Goal: Task Accomplishment & Management: Manage account settings

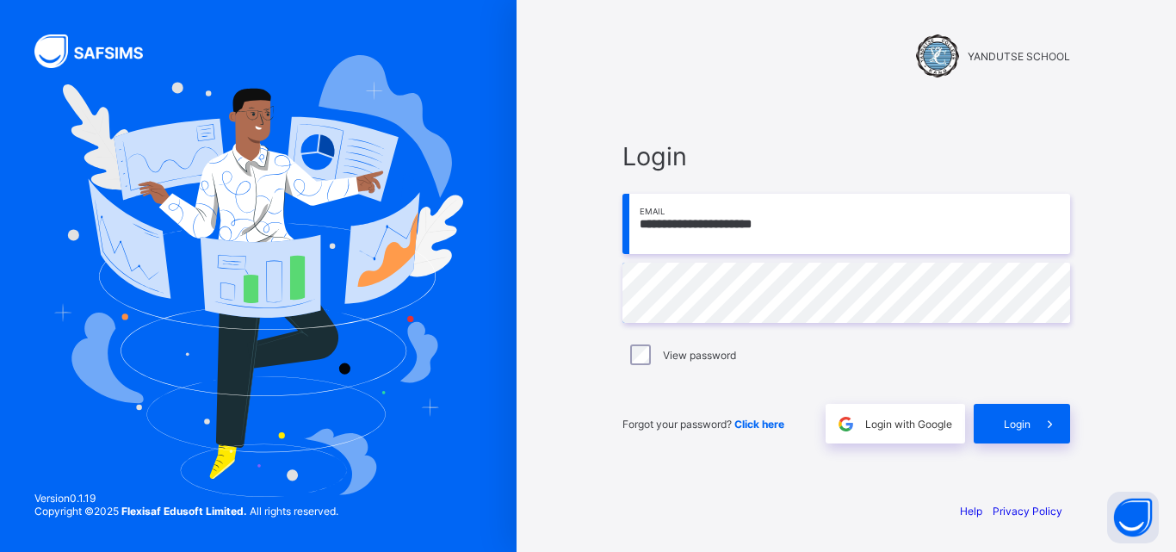
click at [279, 281] on img at bounding box center [258, 275] width 410 height 441
click at [1017, 416] on div "Login" at bounding box center [1021, 424] width 96 height 40
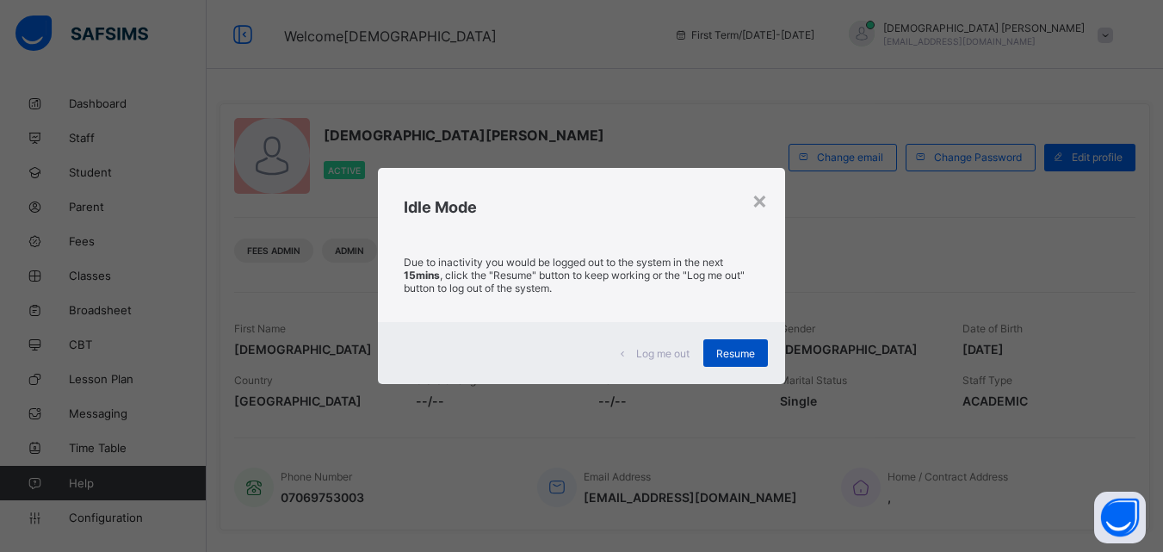
click at [737, 347] on span "Resume" at bounding box center [735, 353] width 39 height 13
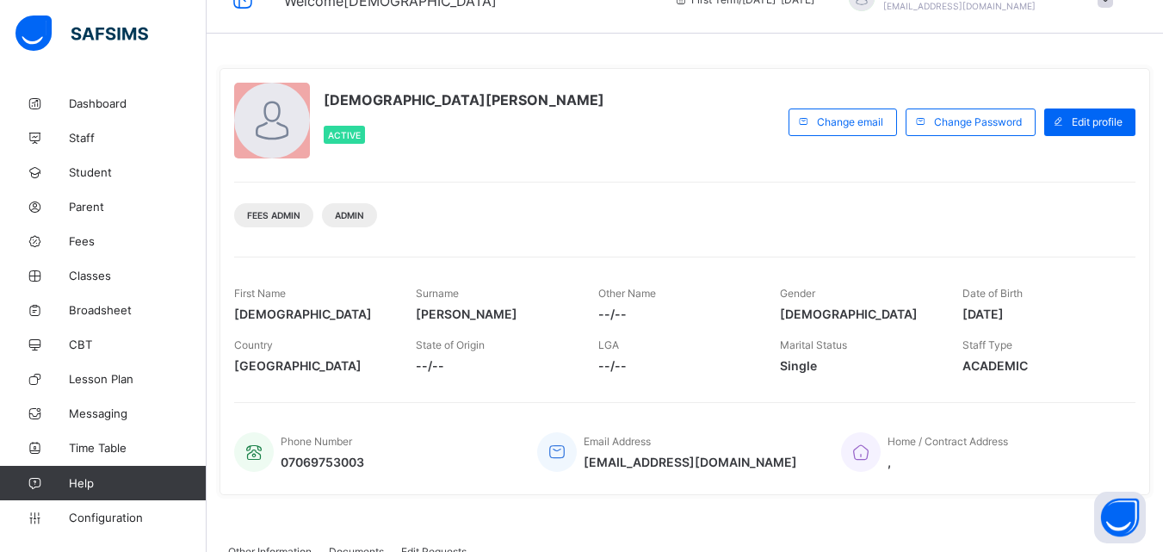
scroll to position [69, 0]
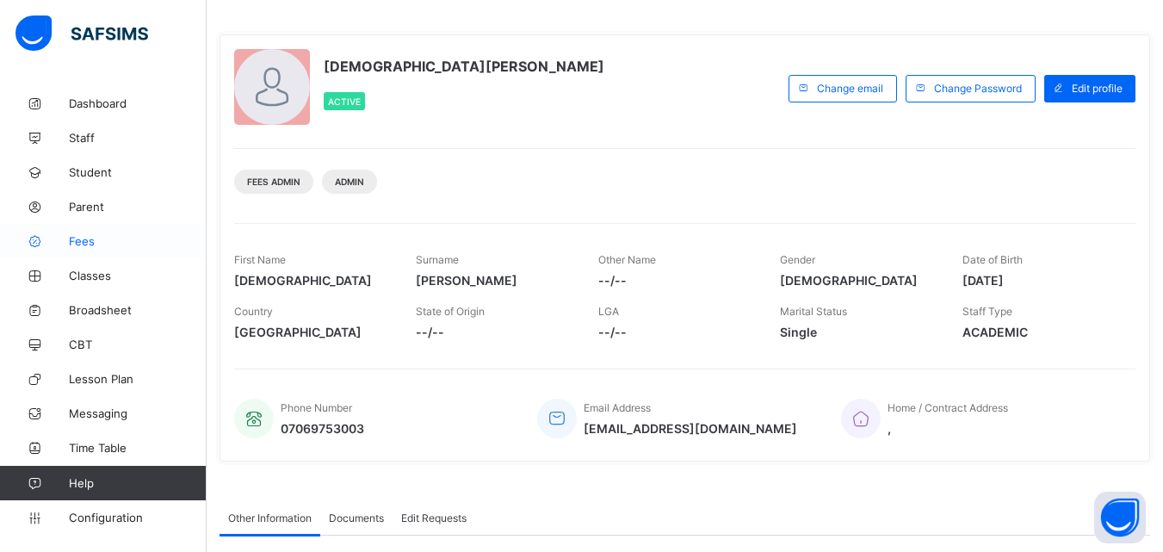
click at [86, 241] on span "Fees" at bounding box center [138, 241] width 138 height 14
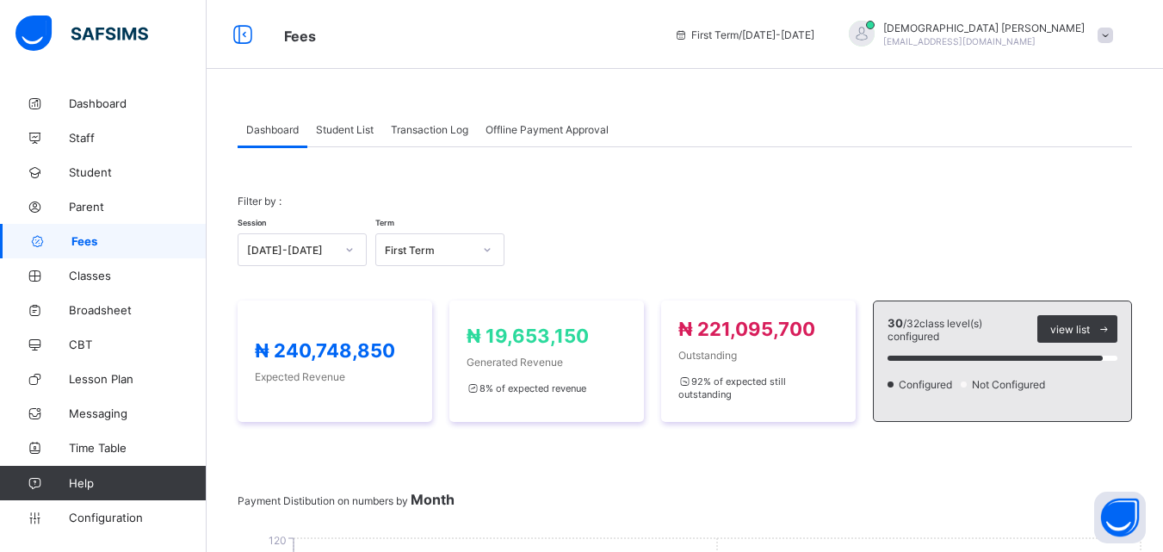
click at [349, 127] on span "Student List" at bounding box center [345, 129] width 58 height 13
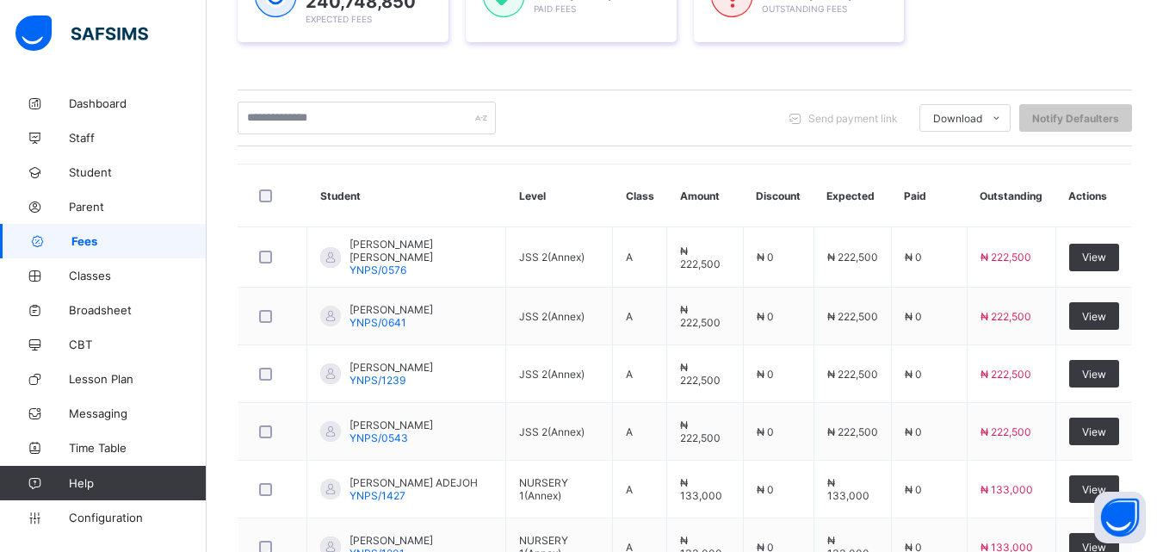
scroll to position [379, 0]
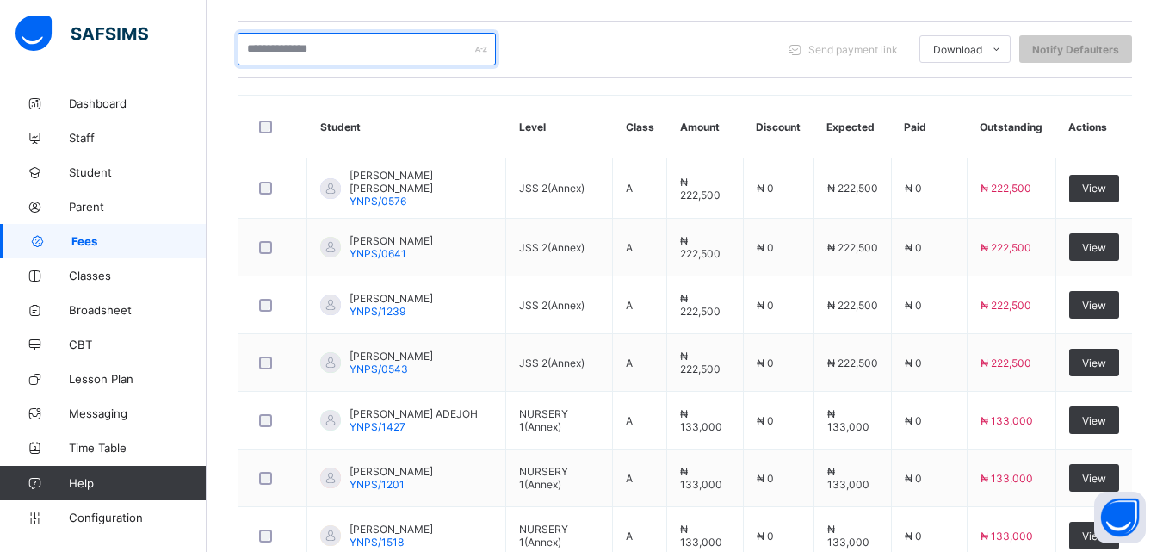
click at [337, 49] on input "text" at bounding box center [367, 49] width 258 height 33
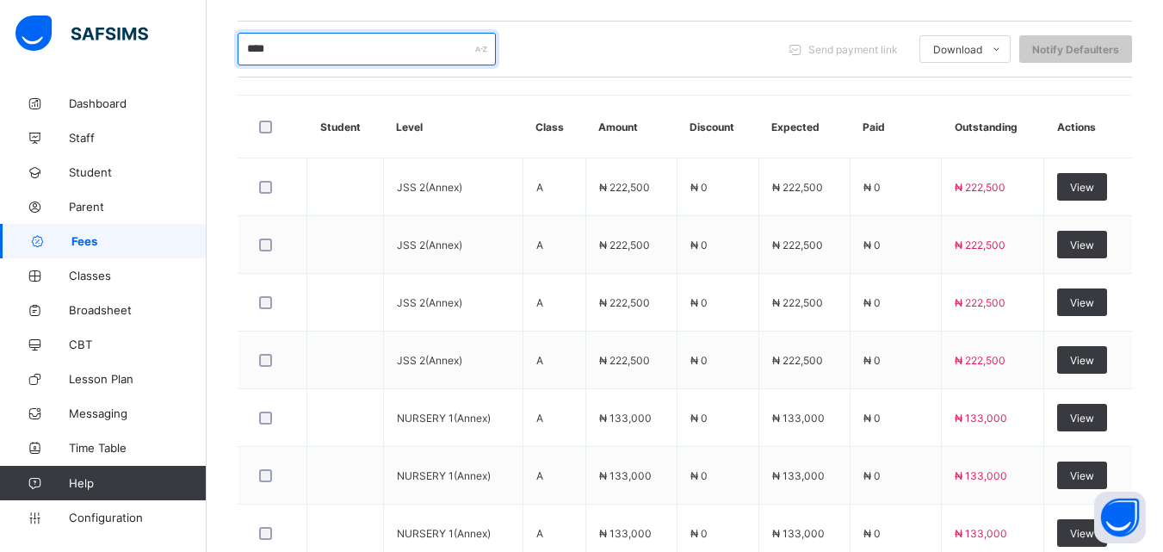
scroll to position [270, 0]
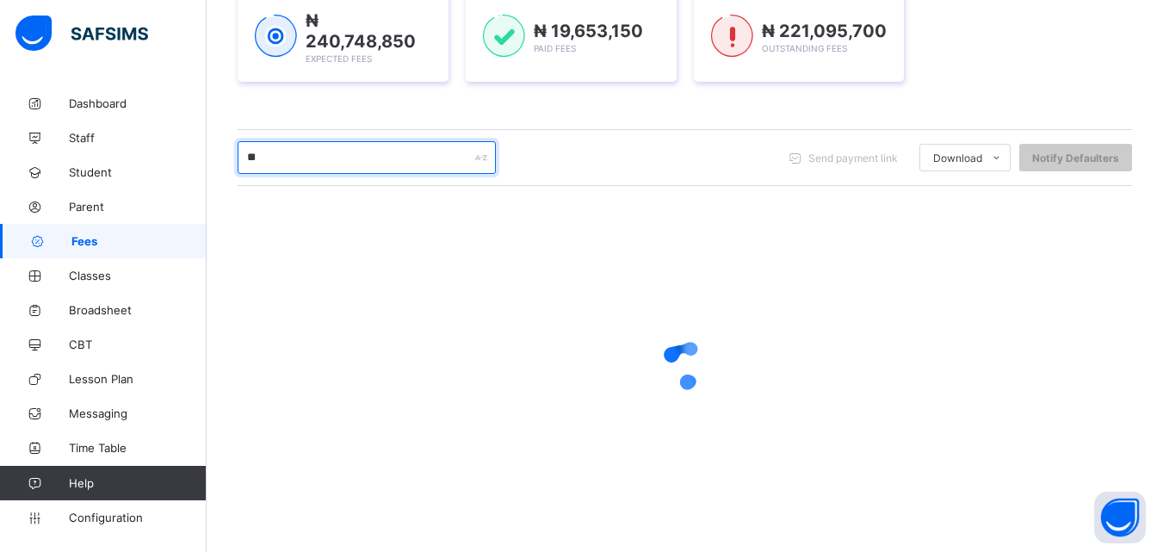
type input "*"
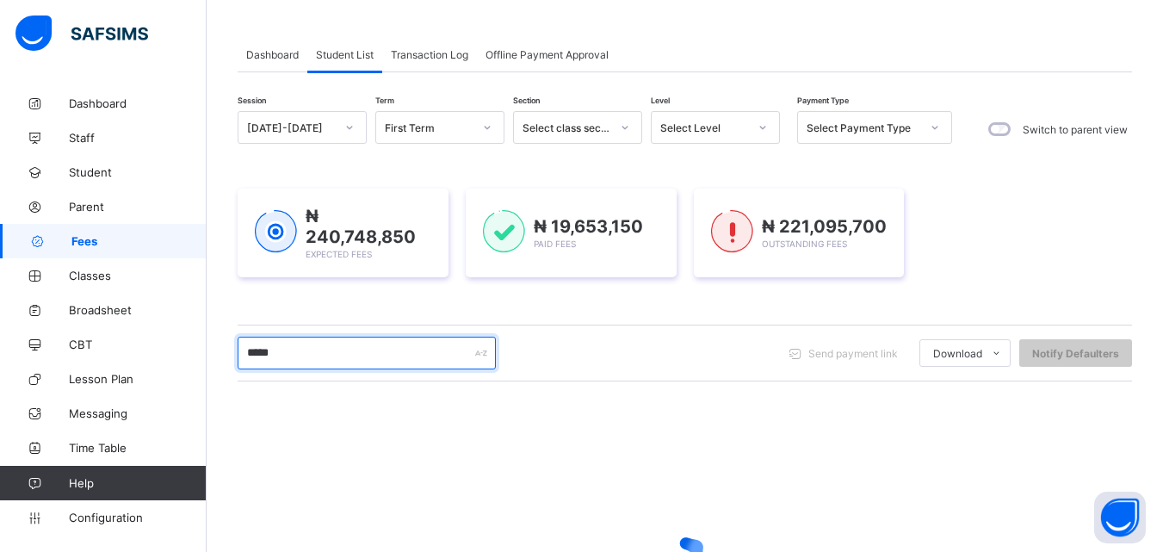
scroll to position [0, 0]
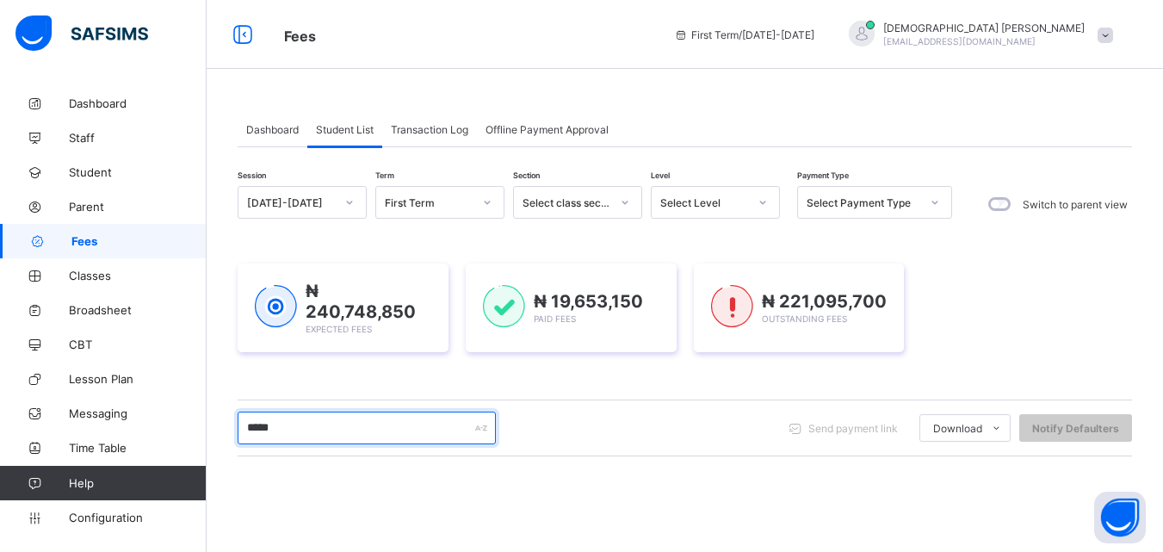
type input "*****"
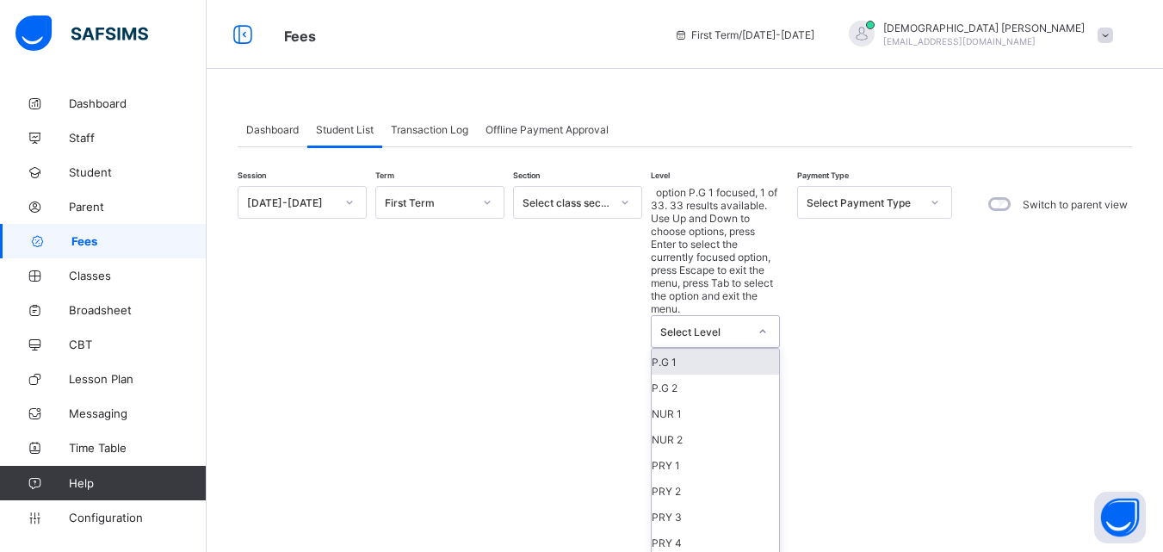
click at [759, 323] on icon at bounding box center [762, 331] width 10 height 17
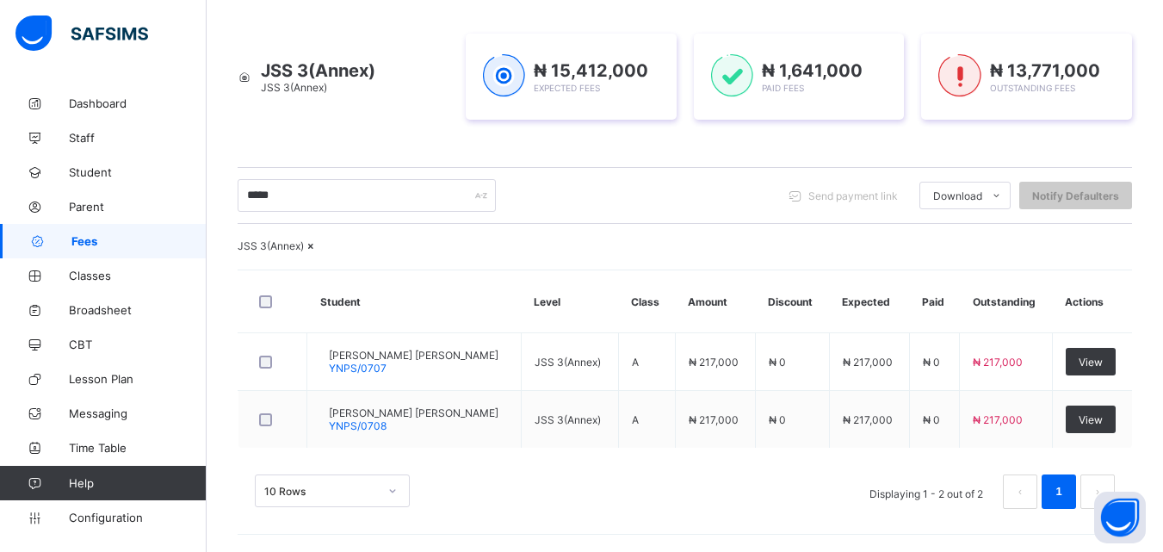
scroll to position [315, 0]
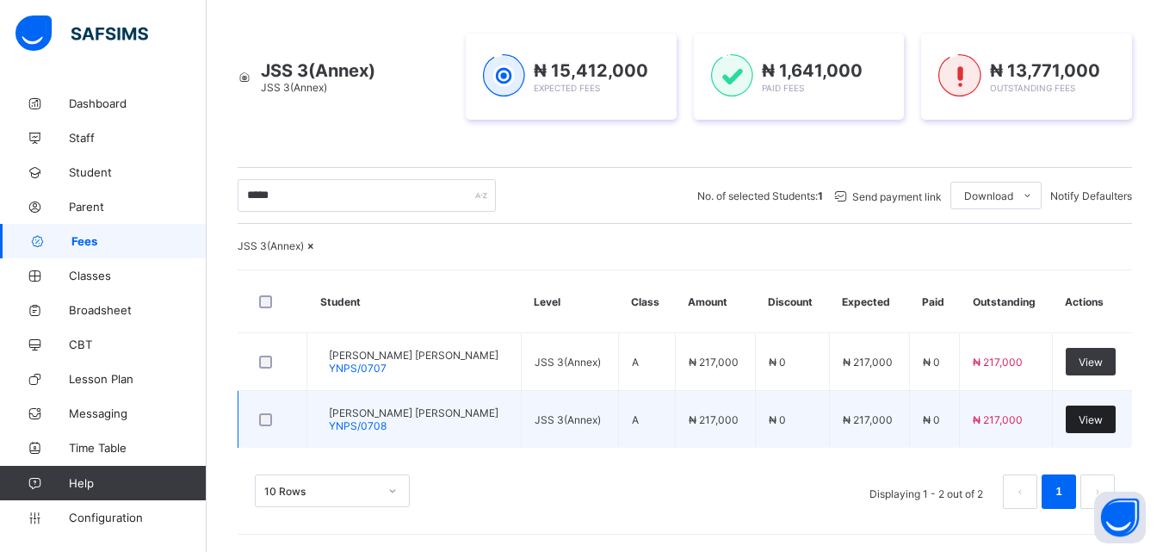
click at [1103, 414] on span "View" at bounding box center [1091, 419] width 24 height 13
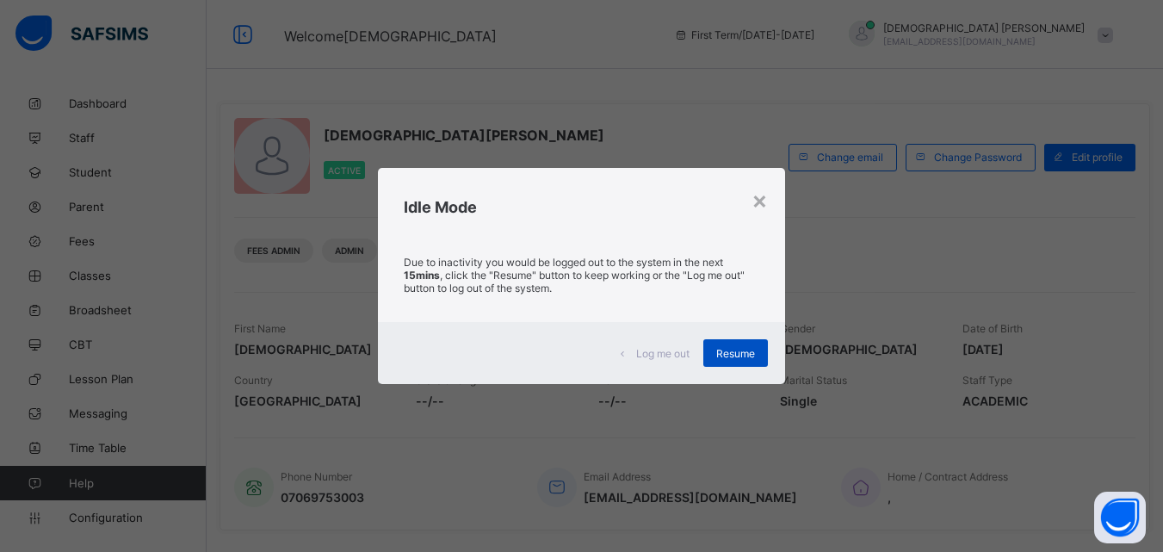
click at [751, 356] on span "Resume" at bounding box center [735, 353] width 39 height 13
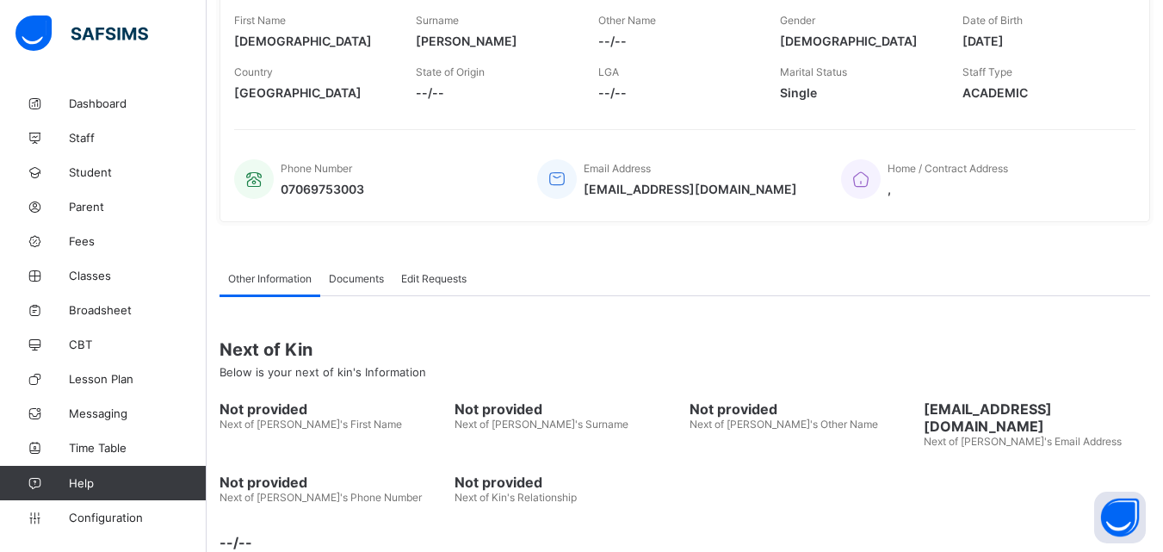
scroll to position [342, 0]
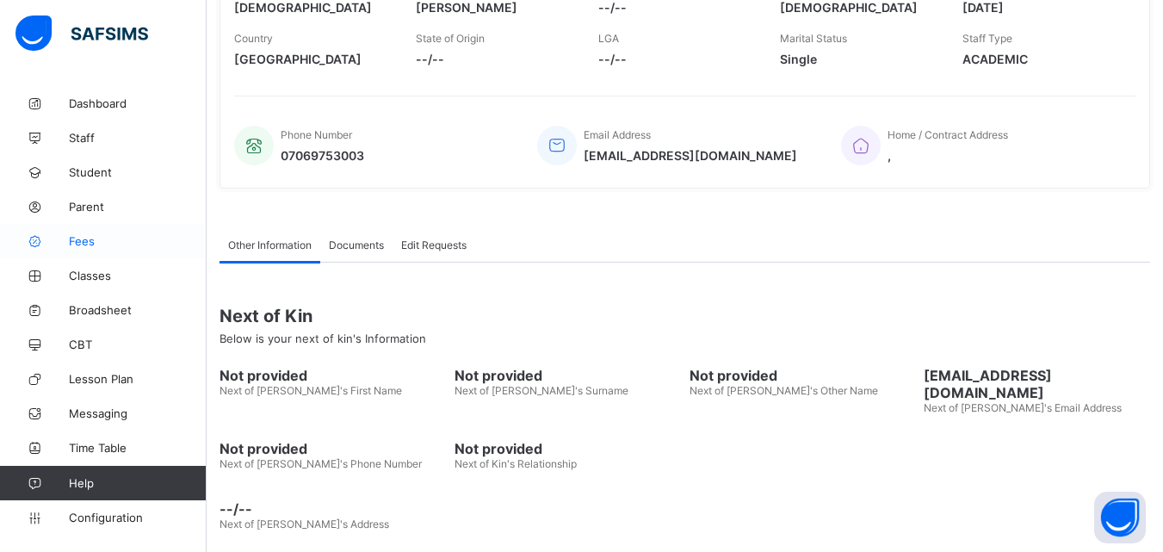
click at [79, 239] on span "Fees" at bounding box center [138, 241] width 138 height 14
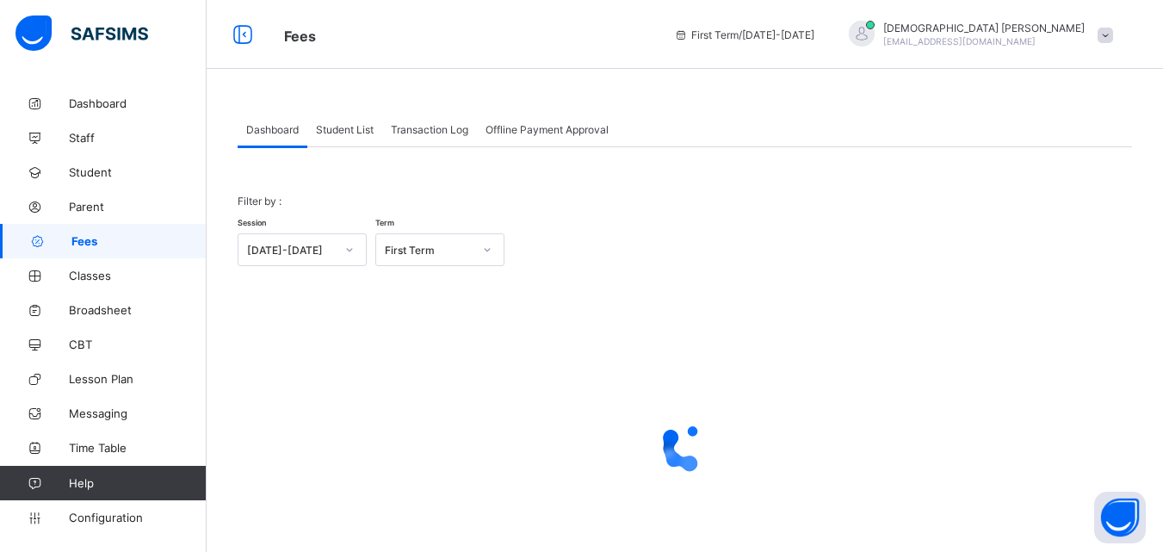
click at [348, 128] on span "Student List" at bounding box center [345, 129] width 58 height 13
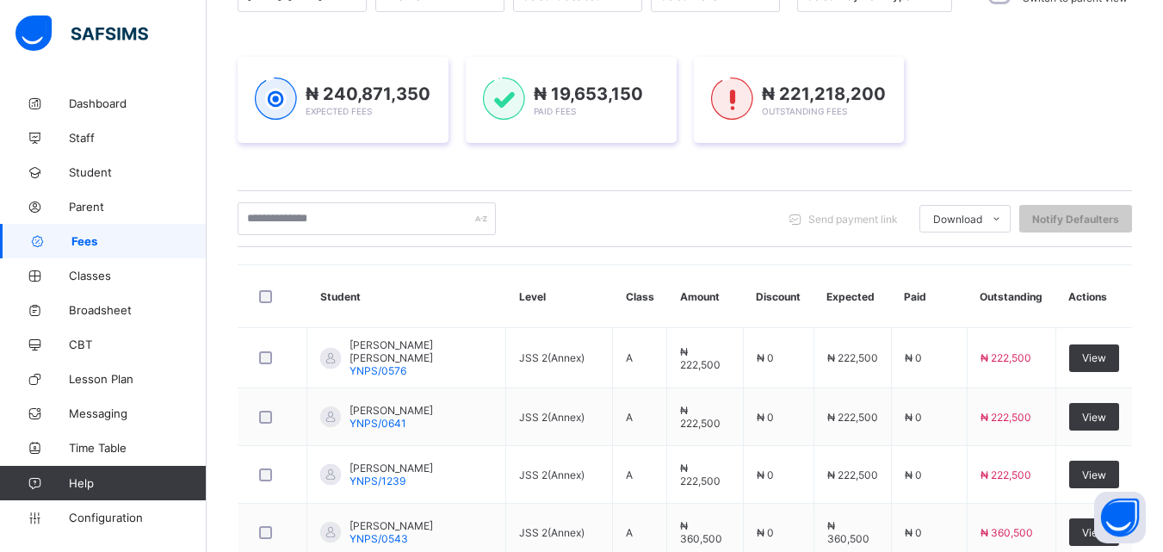
scroll to position [241, 0]
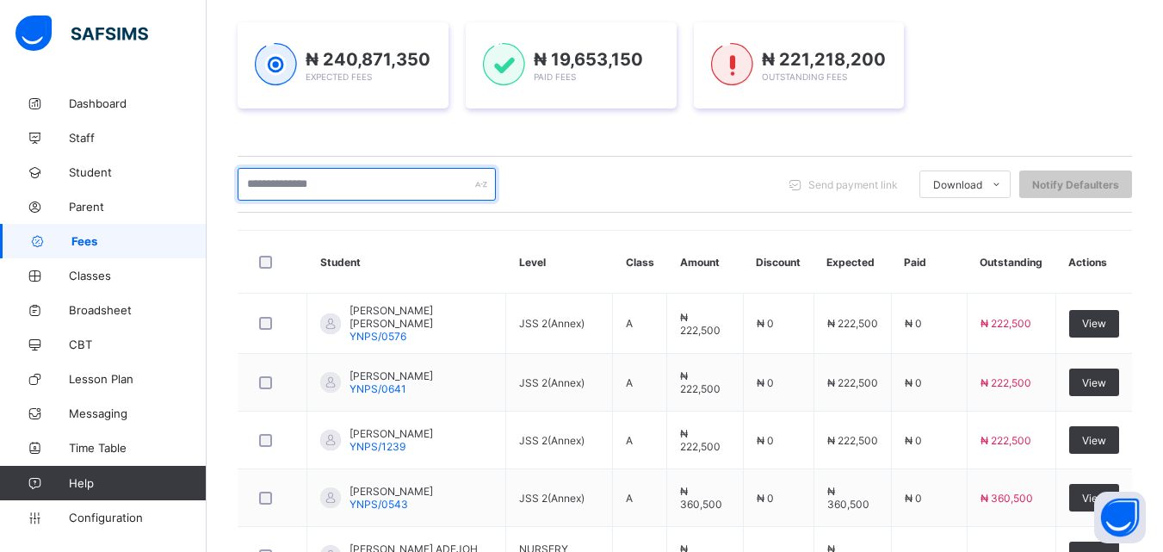
click at [291, 182] on input "text" at bounding box center [367, 184] width 258 height 33
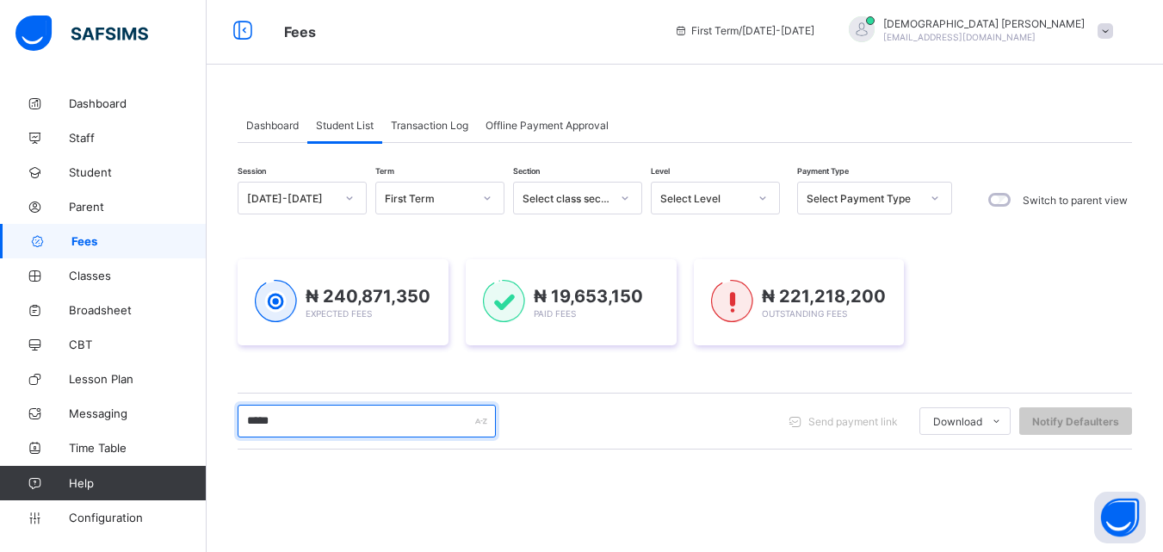
scroll to position [0, 0]
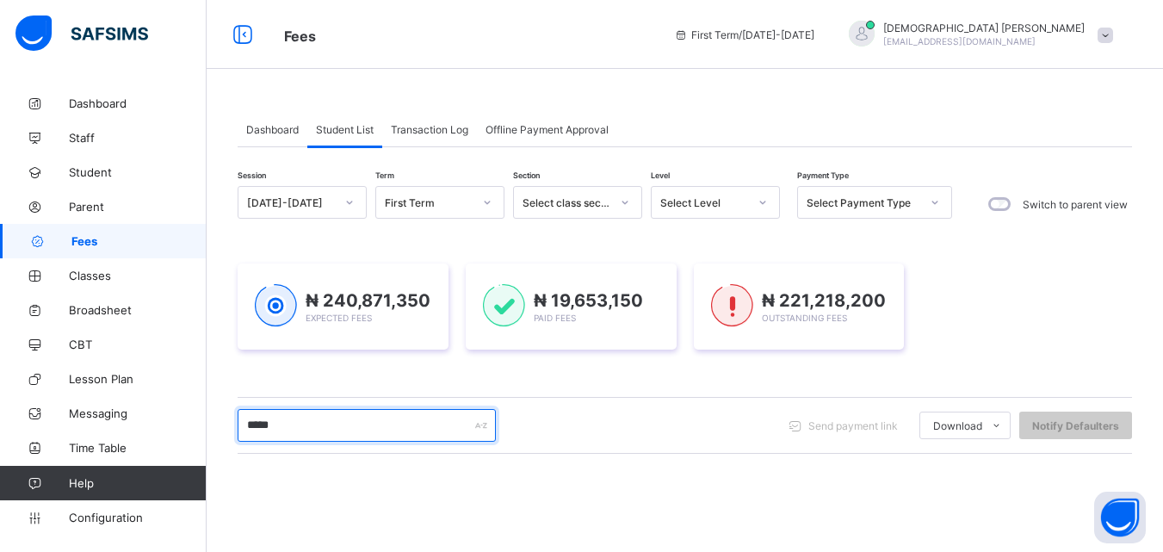
type input "*****"
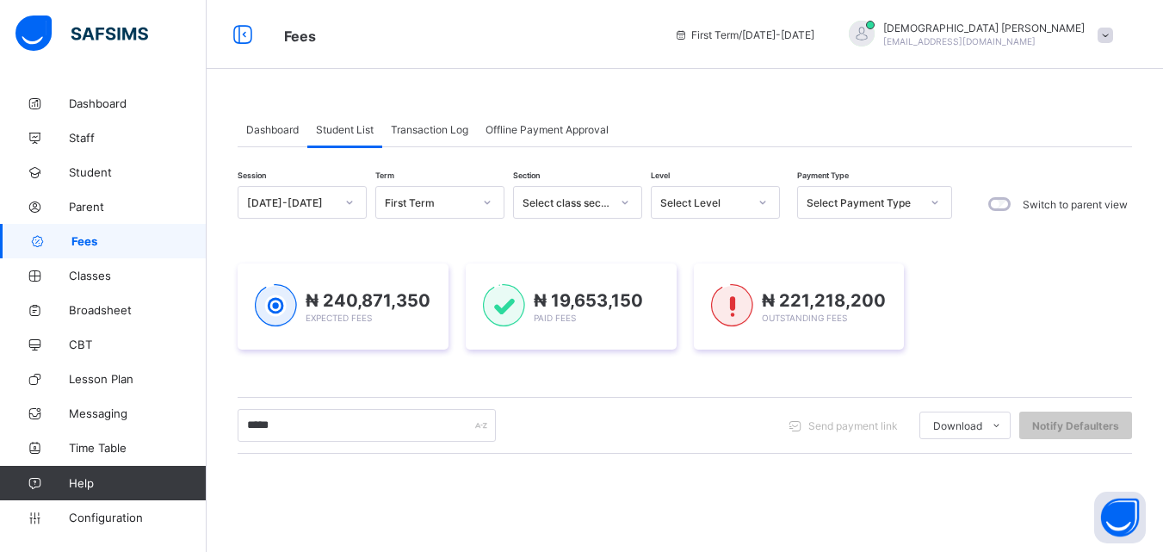
click at [759, 201] on icon at bounding box center [762, 202] width 10 height 17
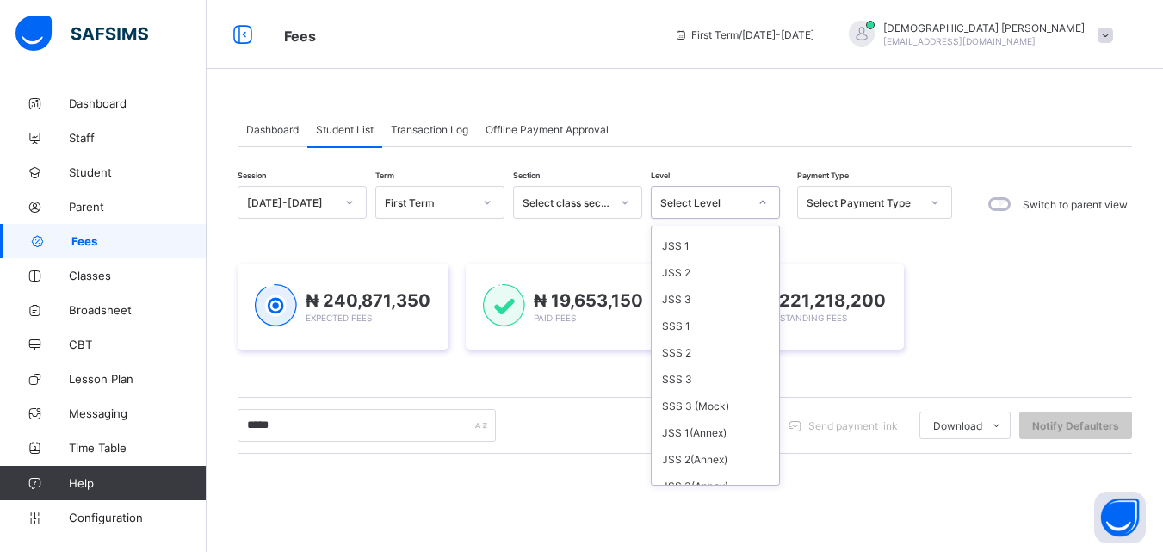
scroll to position [275, 0]
click at [717, 472] on div "JSS 3(Annex)" at bounding box center [715, 471] width 127 height 27
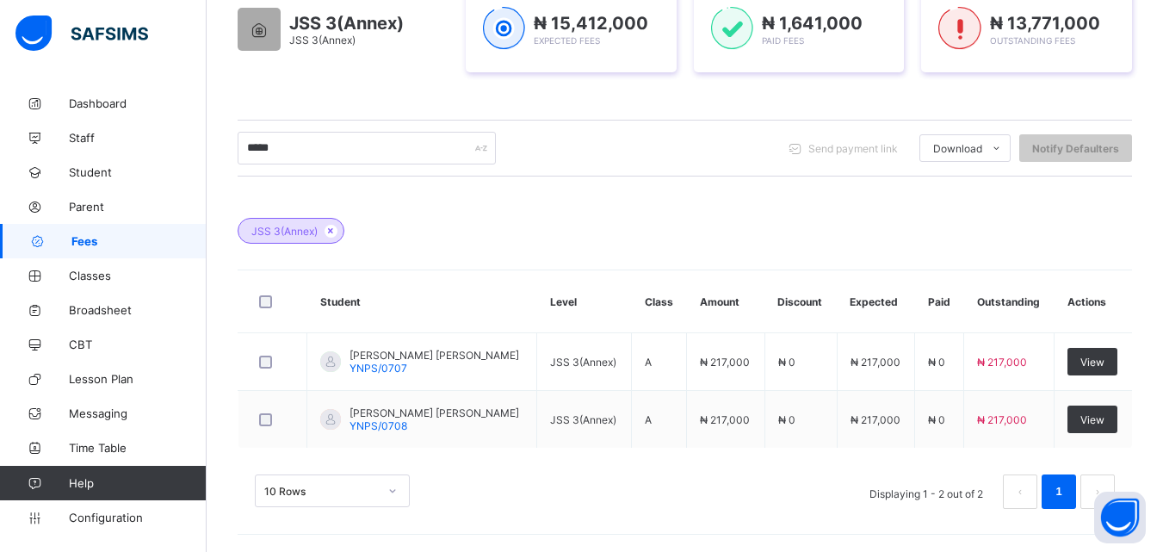
scroll to position [315, 0]
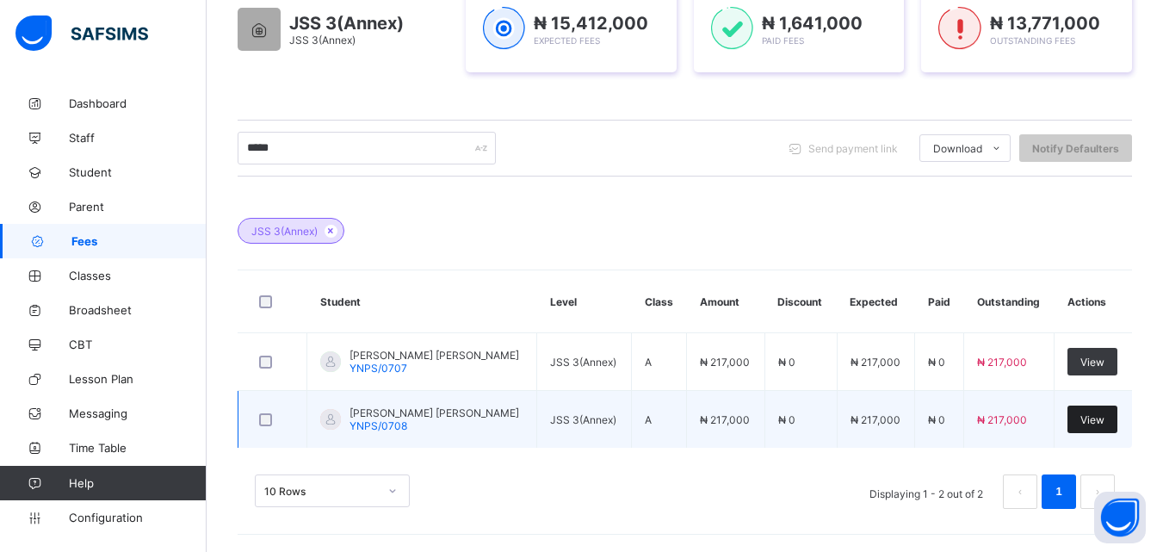
click at [1104, 415] on span "View" at bounding box center [1092, 419] width 24 height 13
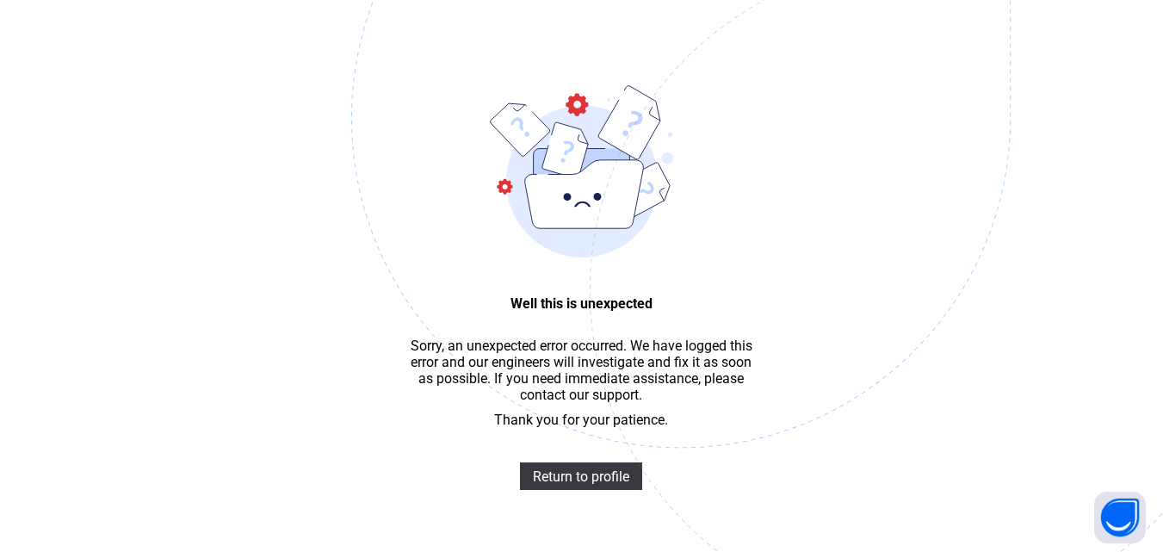
scroll to position [52, 0]
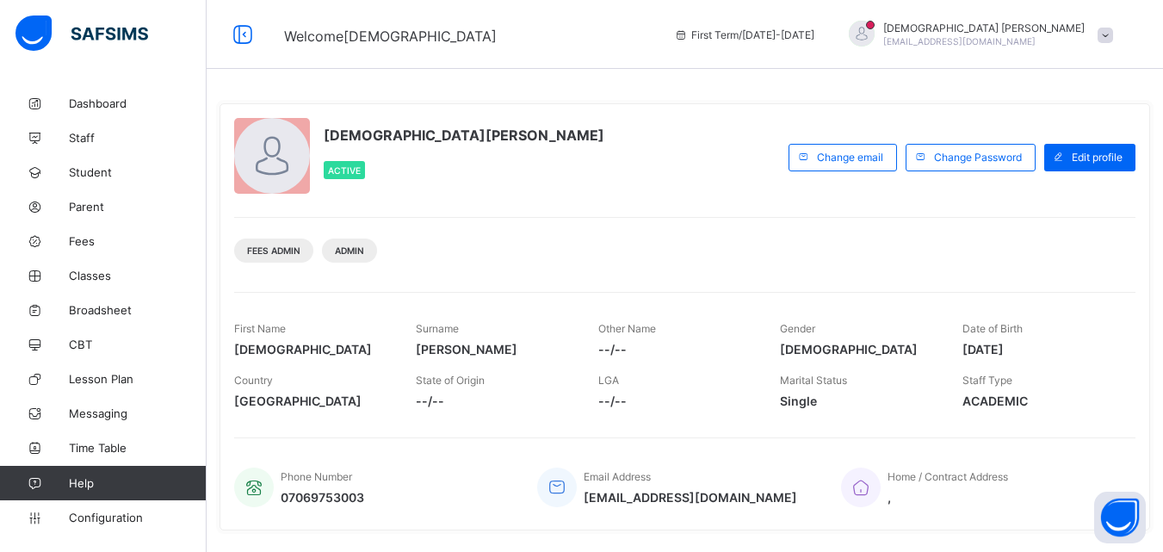
click at [1150, 541] on div "Christiana Momoh Active Change email Change Password Edit profile Fees Admin Ad…" at bounding box center [684, 316] width 930 height 453
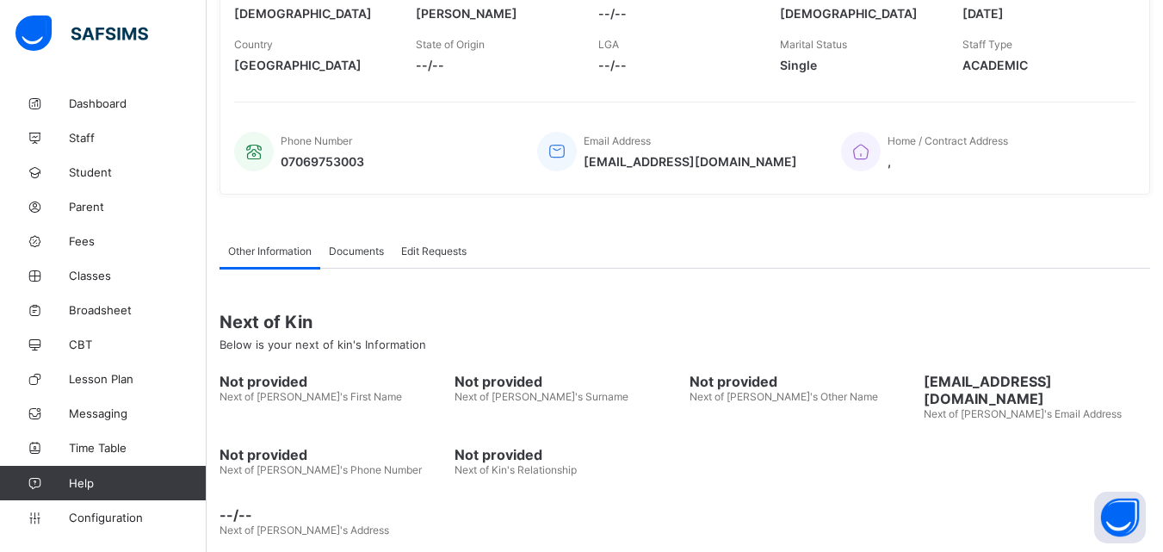
scroll to position [342, 0]
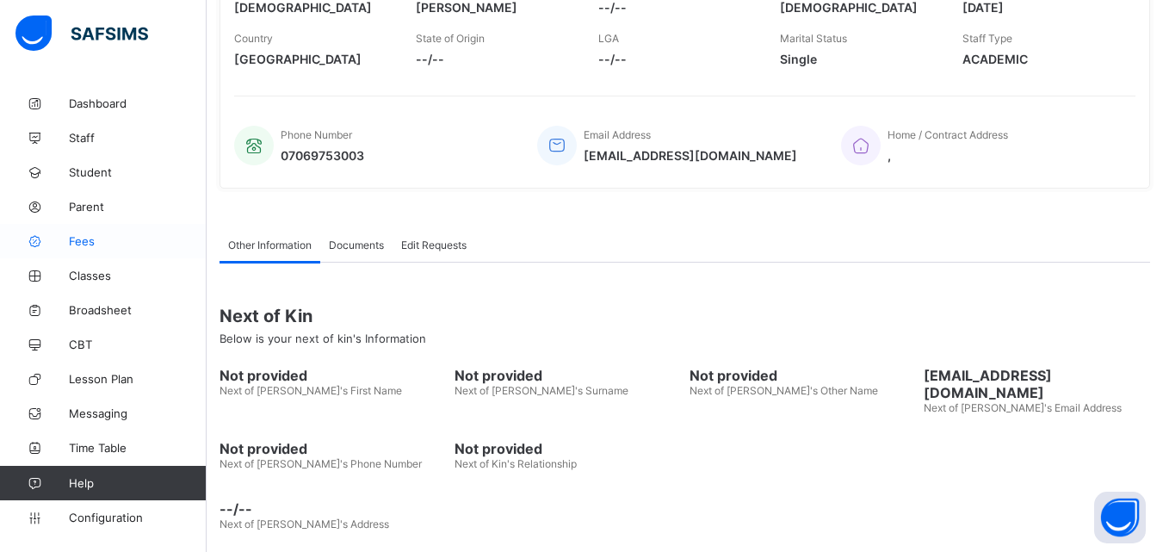
click at [85, 237] on span "Fees" at bounding box center [138, 241] width 138 height 14
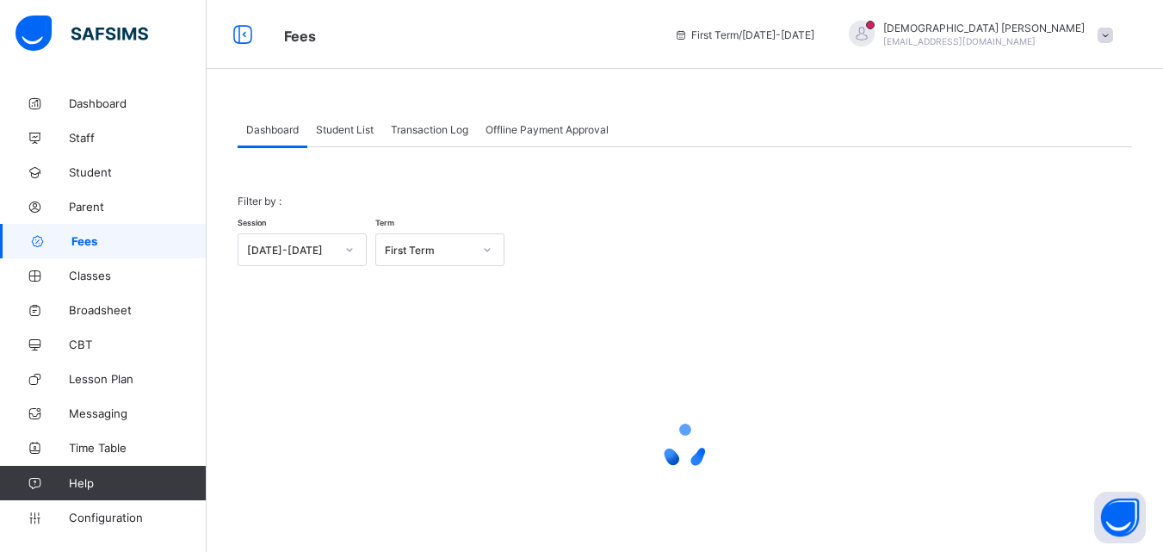
click at [360, 132] on span "Student List" at bounding box center [345, 129] width 58 height 13
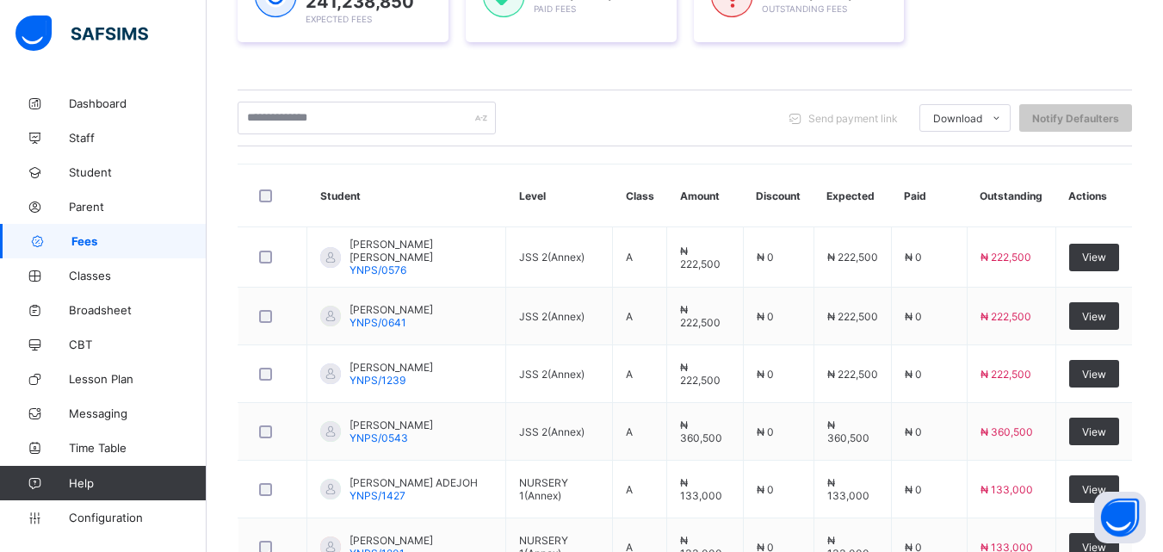
scroll to position [275, 0]
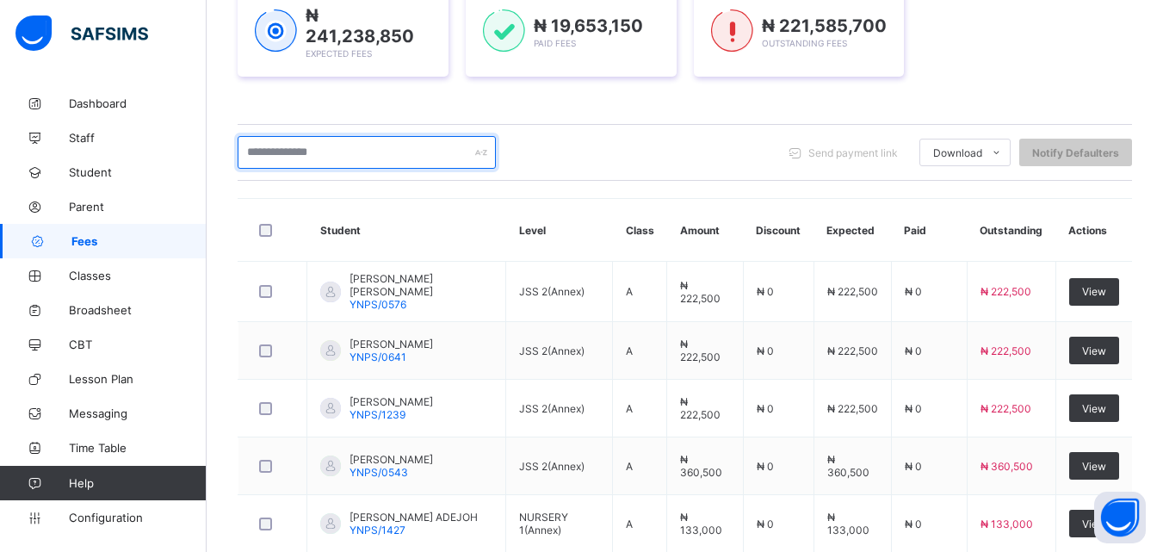
click at [386, 143] on input "text" at bounding box center [367, 152] width 258 height 33
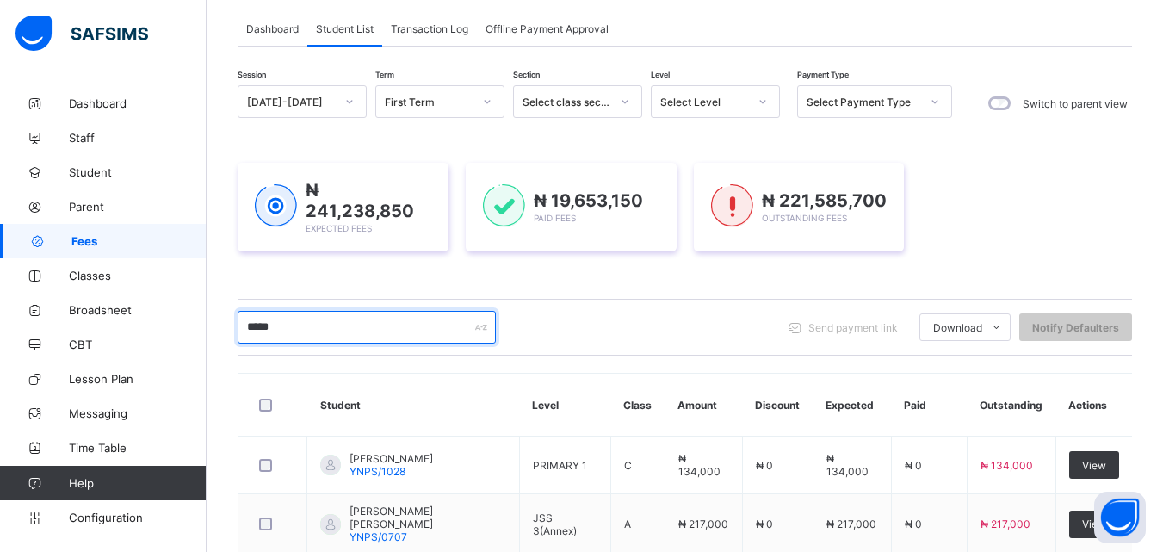
scroll to position [69, 0]
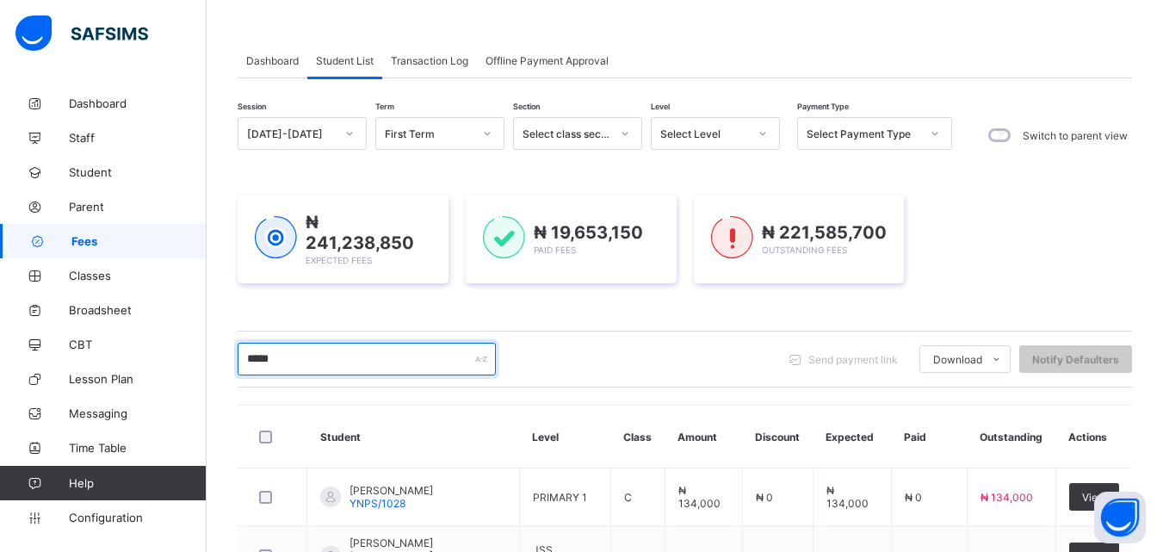
type input "*****"
click at [755, 138] on div at bounding box center [762, 134] width 29 height 28
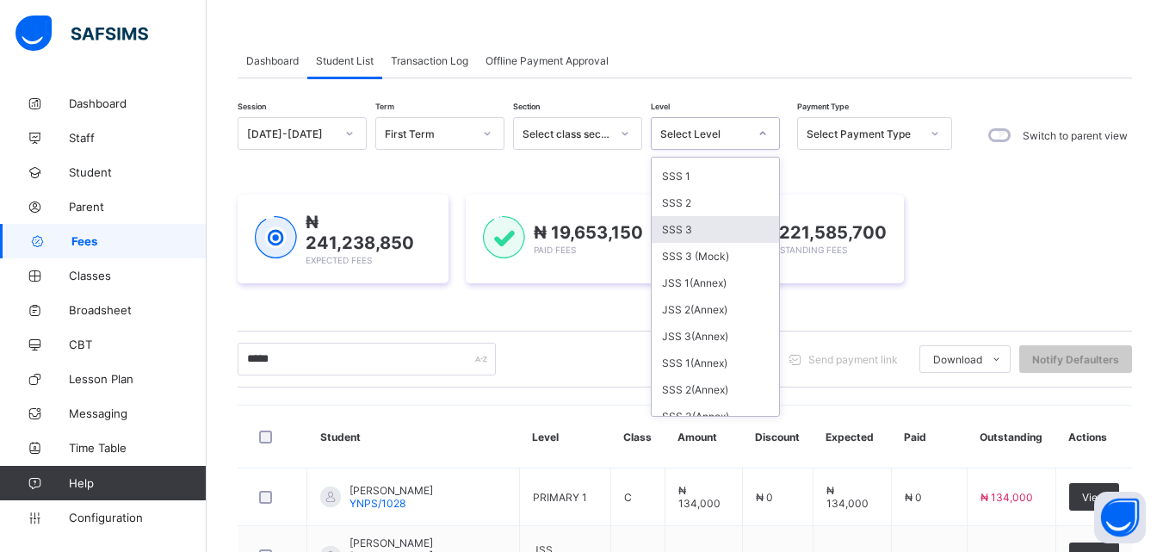
scroll to position [344, 0]
click at [678, 329] on div "JSS 3(Annex)" at bounding box center [715, 333] width 127 height 27
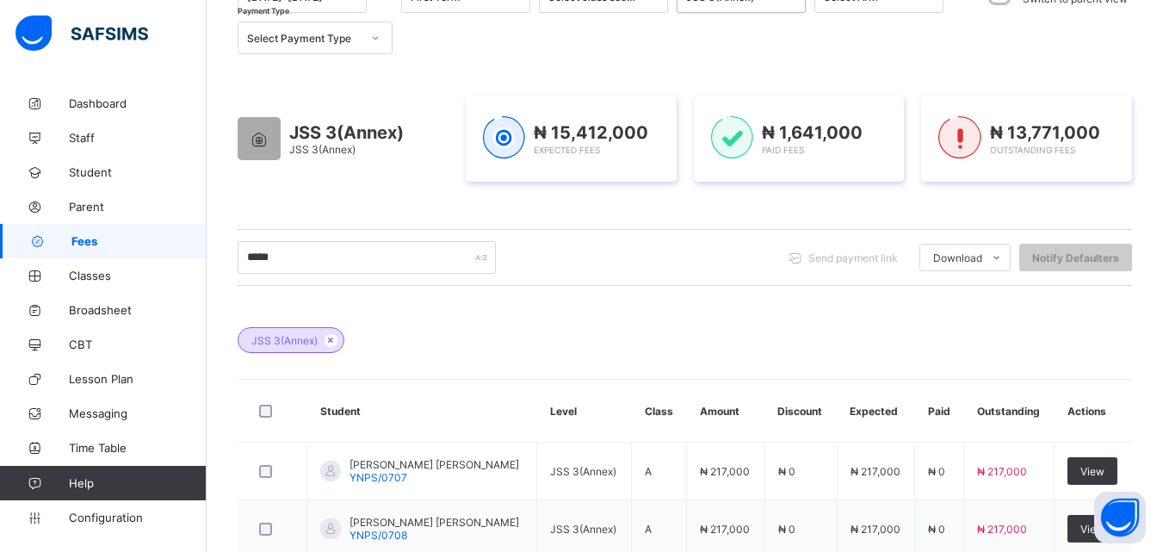
scroll to position [207, 0]
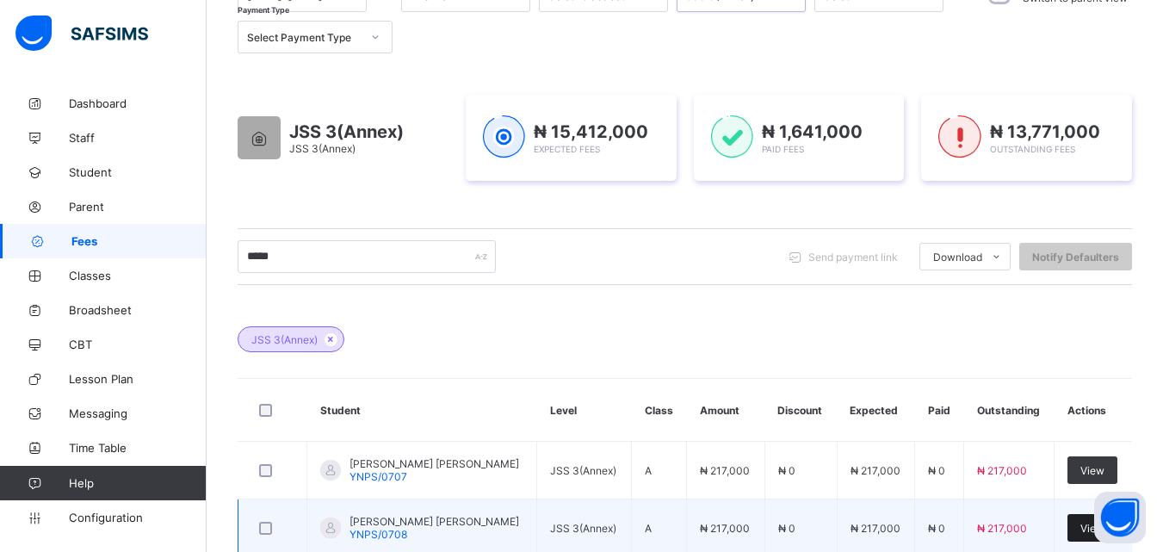
click at [1084, 527] on div "View" at bounding box center [1092, 528] width 50 height 28
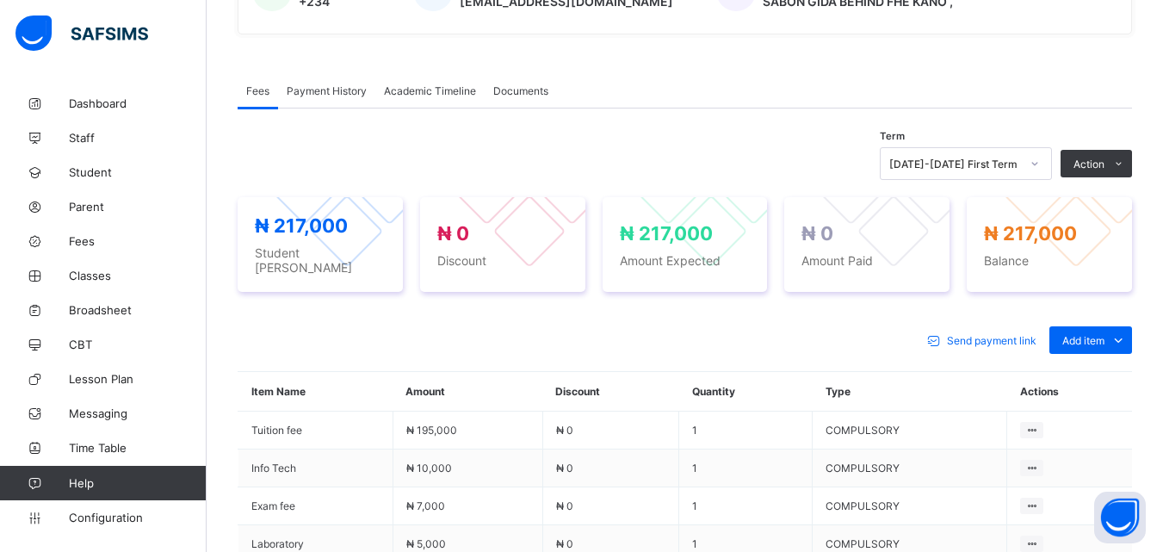
scroll to position [482, 0]
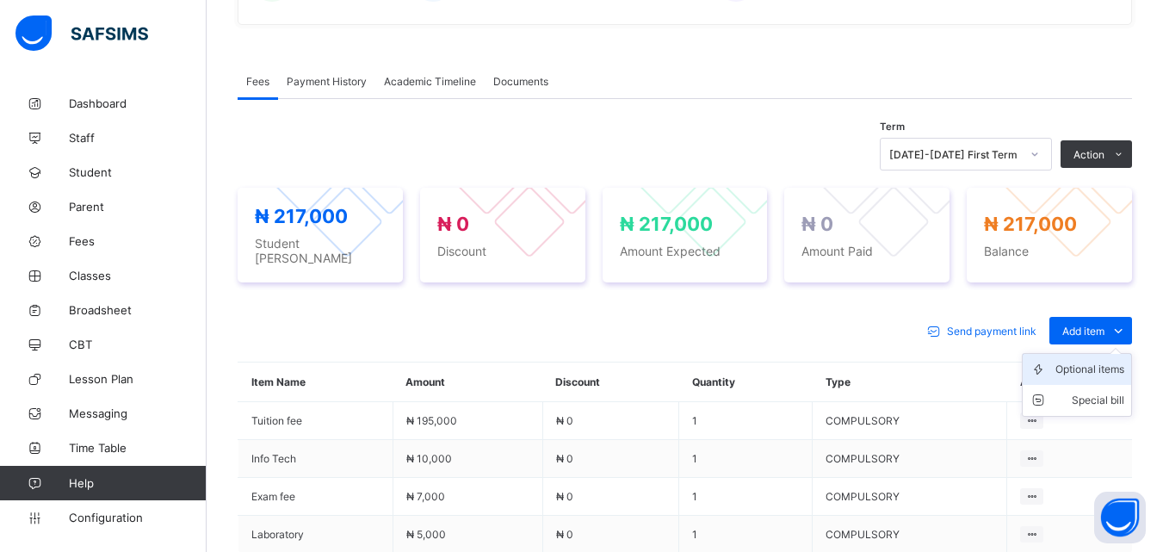
click at [1110, 361] on div "Optional items" at bounding box center [1089, 369] width 69 height 17
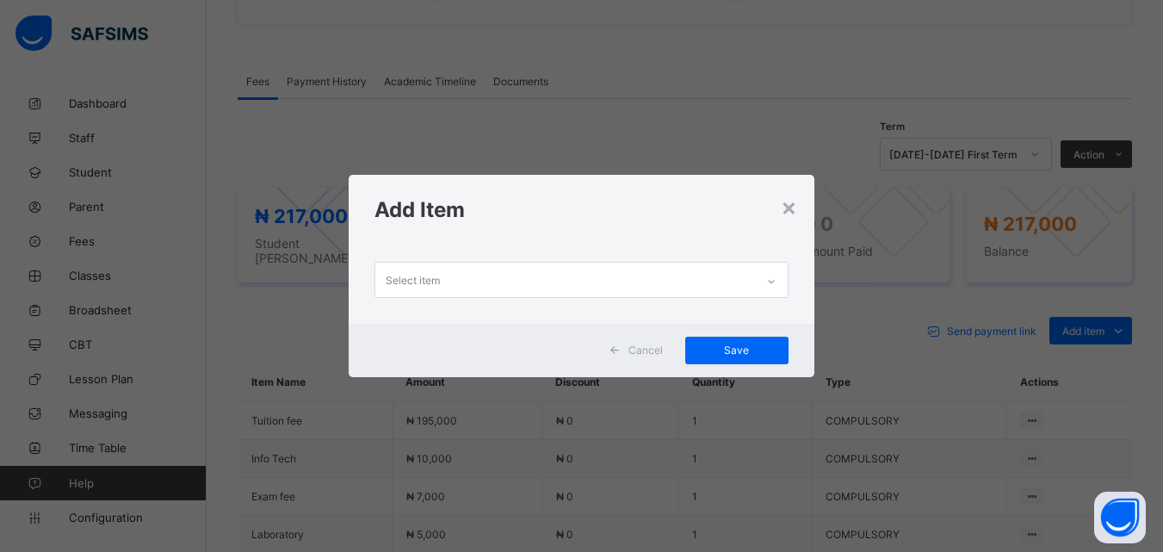
click at [774, 281] on icon at bounding box center [771, 281] width 6 height 3
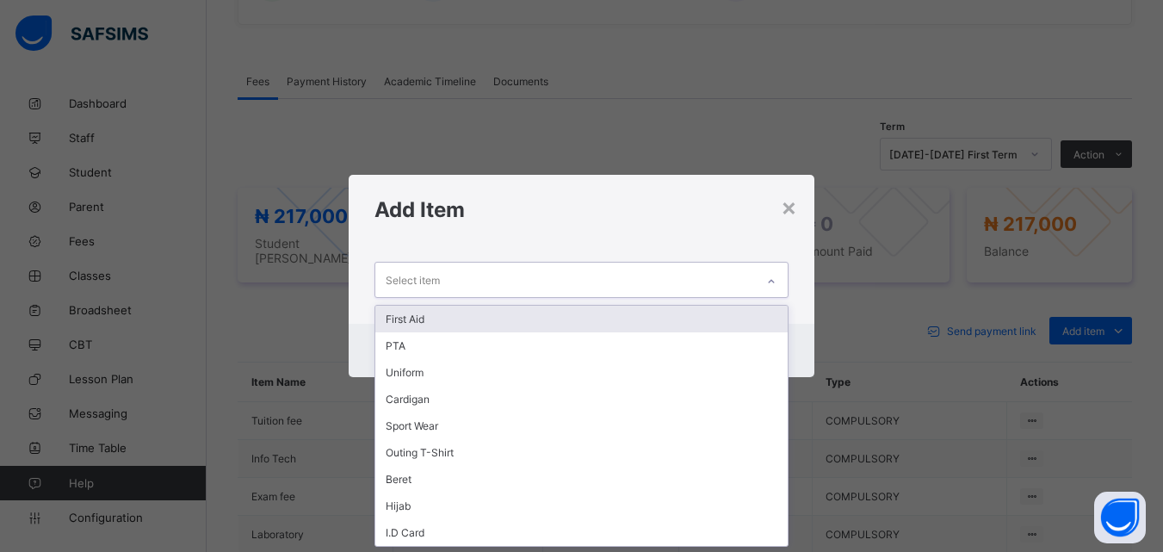
click at [432, 313] on div "First Aid" at bounding box center [580, 319] width 411 height 27
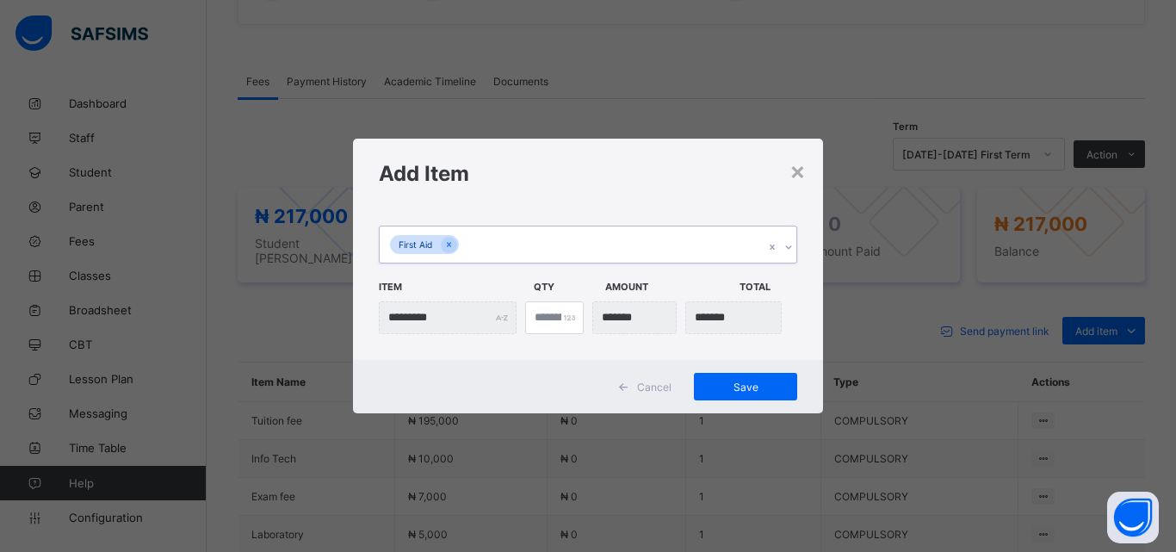
click at [789, 250] on icon at bounding box center [788, 246] width 10 height 17
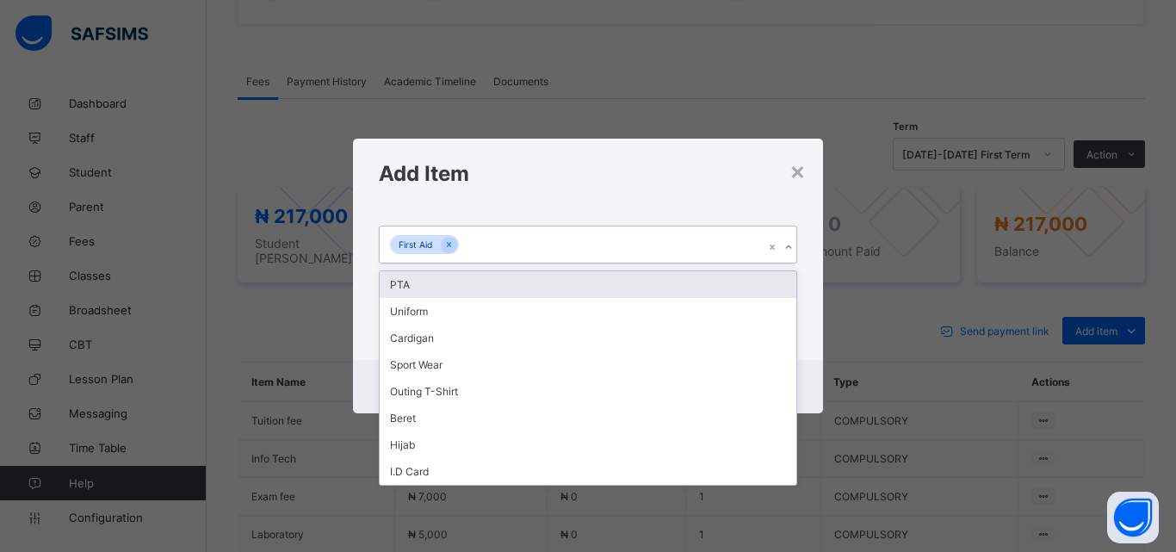
click at [402, 288] on div "PTA" at bounding box center [588, 284] width 417 height 27
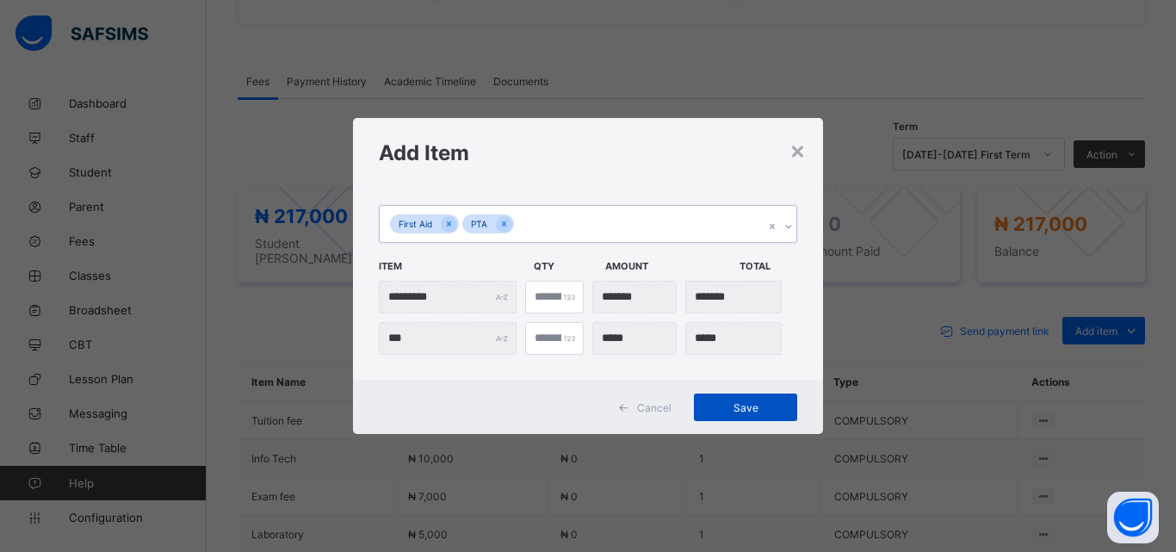
click at [746, 399] on div "Save" at bounding box center [745, 407] width 103 height 28
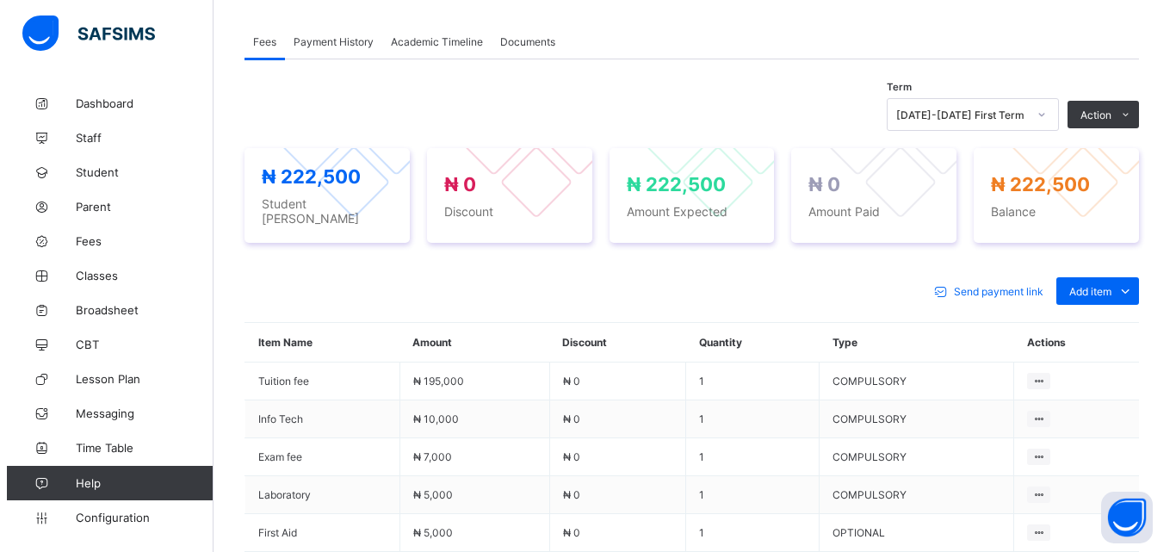
scroll to position [516, 0]
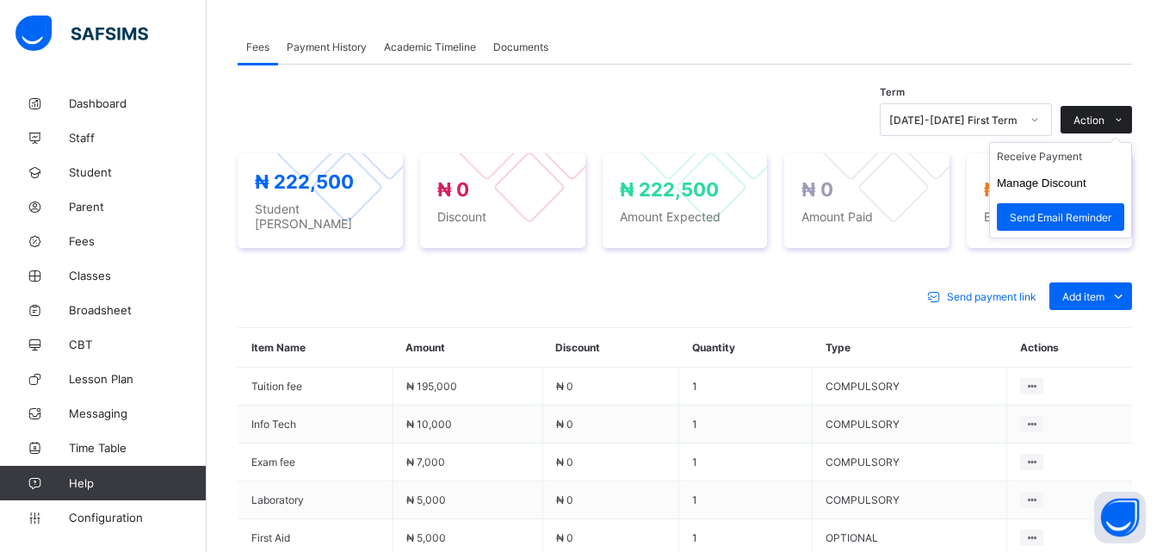
click at [1125, 119] on icon at bounding box center [1118, 119] width 13 height 11
click at [1045, 158] on li "Receive Payment" at bounding box center [1060, 156] width 141 height 27
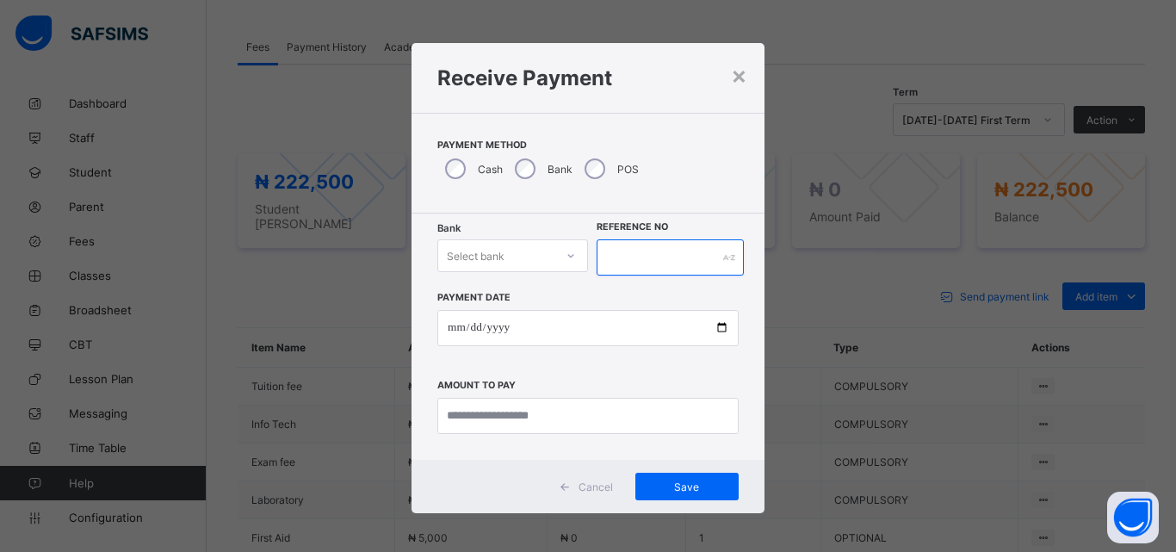
click at [619, 258] on input "text" at bounding box center [669, 257] width 147 height 36
click at [614, 256] on input "****" at bounding box center [669, 257] width 147 height 36
type input "*****"
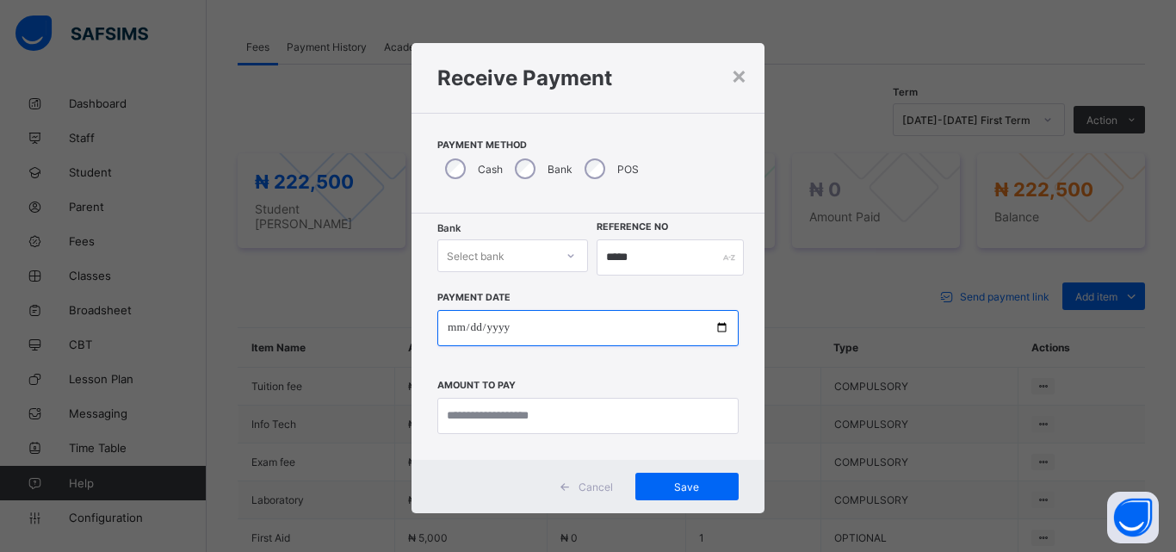
click at [566, 327] on input "date" at bounding box center [587, 328] width 301 height 36
click at [717, 324] on input "date" at bounding box center [587, 328] width 301 height 36
type input "**********"
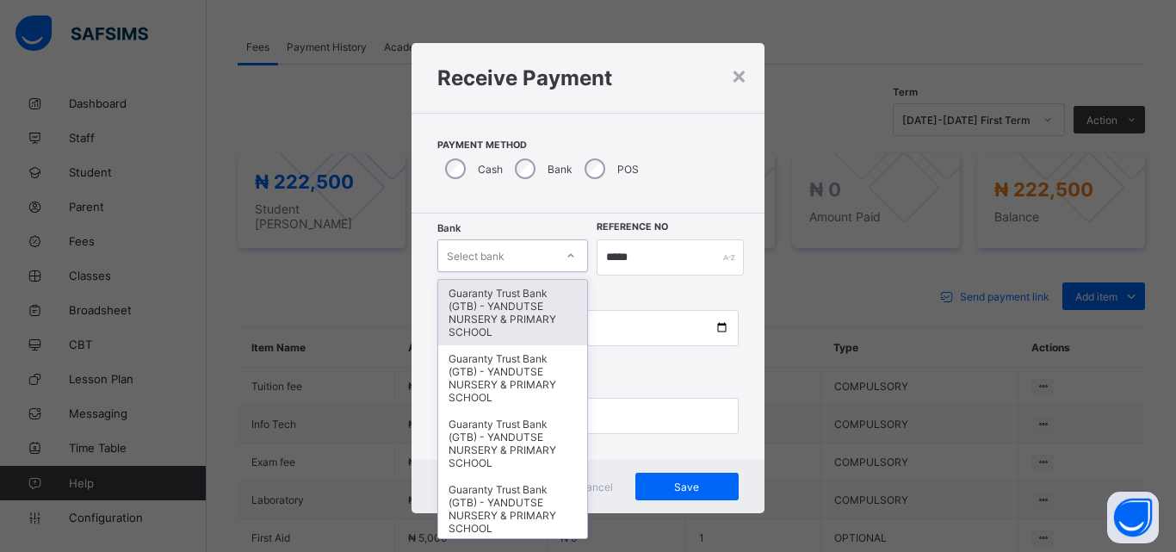
click at [568, 253] on icon at bounding box center [571, 255] width 10 height 17
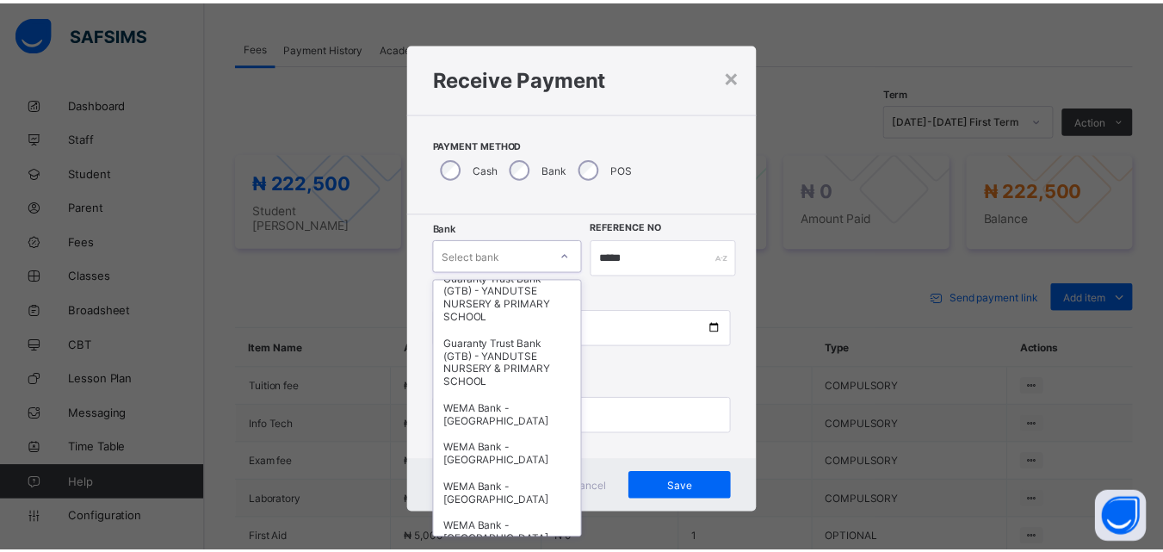
scroll to position [344, 0]
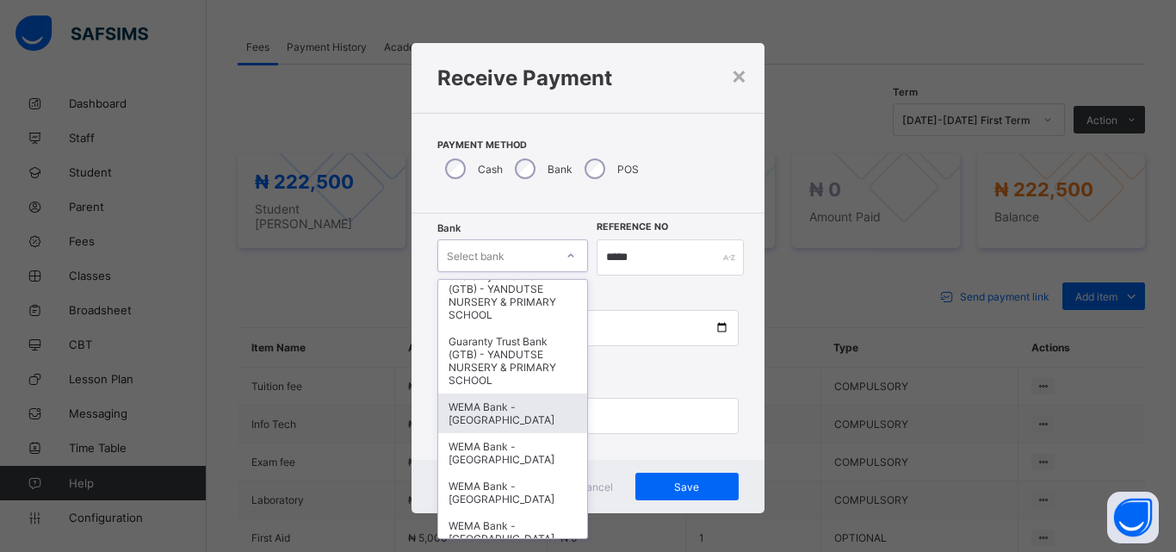
click at [482, 412] on div "WEMA Bank - YANDUTSE COLLEGE" at bounding box center [512, 413] width 149 height 40
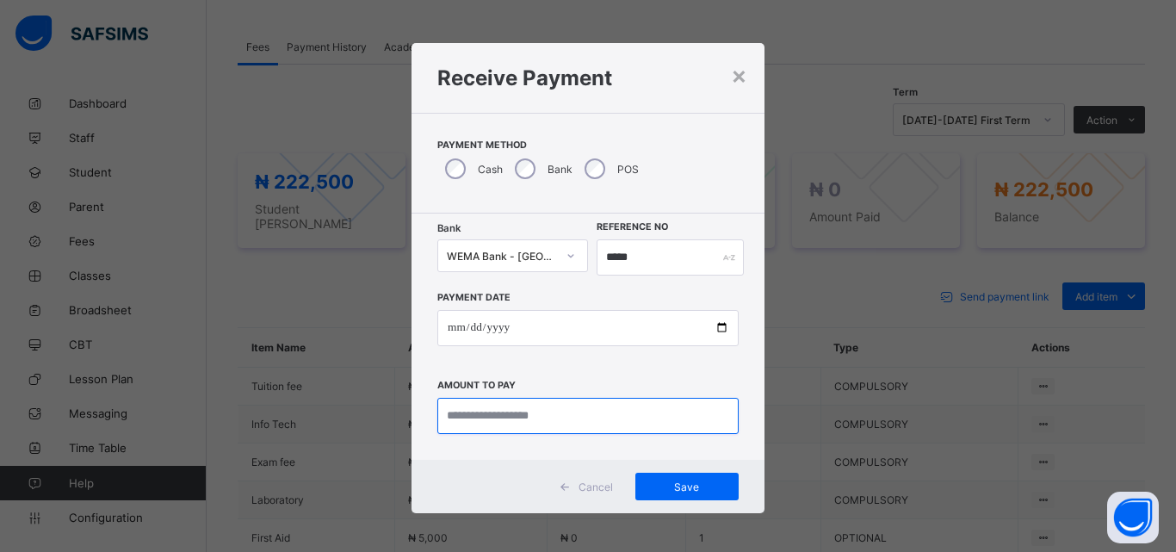
click at [555, 419] on input "currency" at bounding box center [587, 416] width 301 height 36
type input "*********"
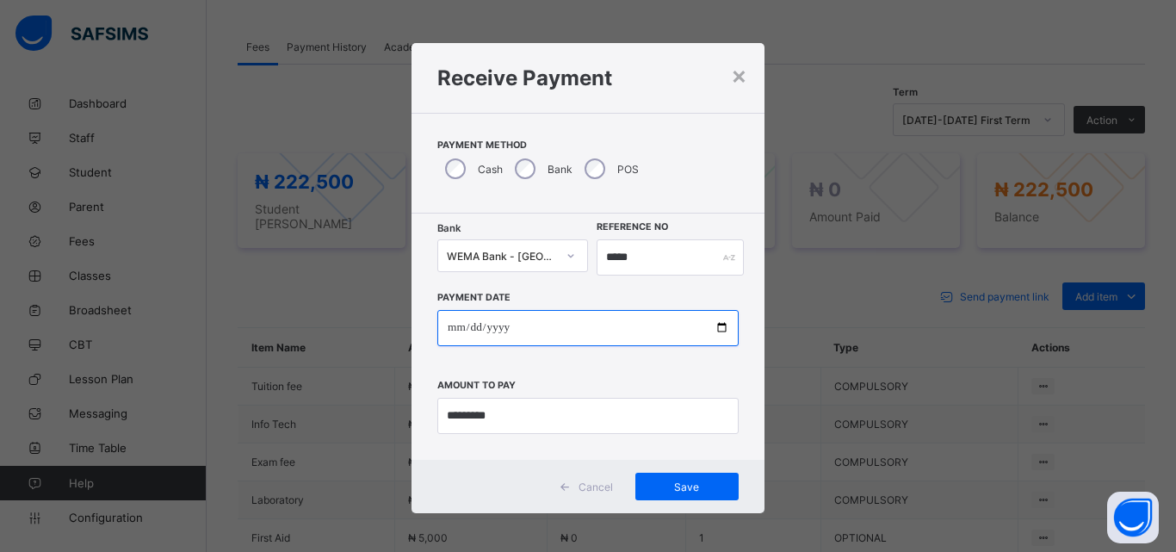
click at [720, 330] on input "**********" at bounding box center [587, 328] width 301 height 36
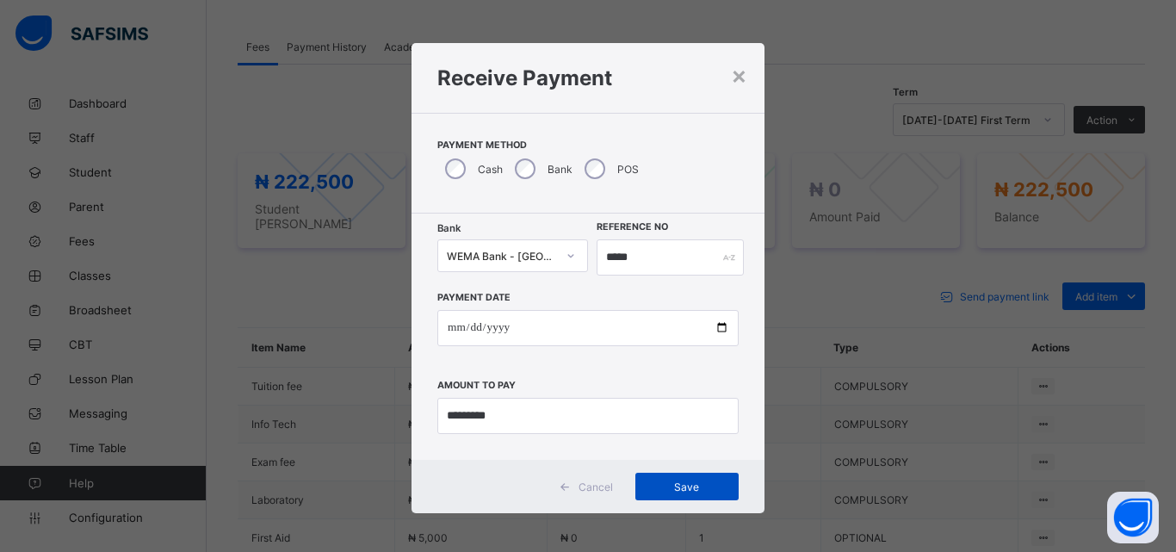
click at [683, 486] on span "Save" at bounding box center [686, 486] width 77 height 13
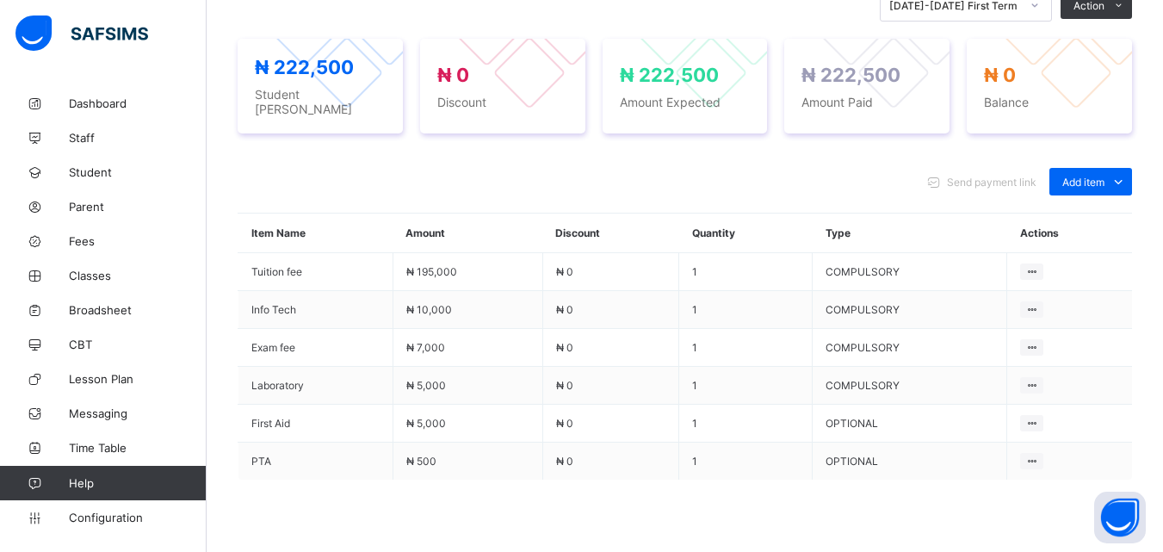
scroll to position [732, 0]
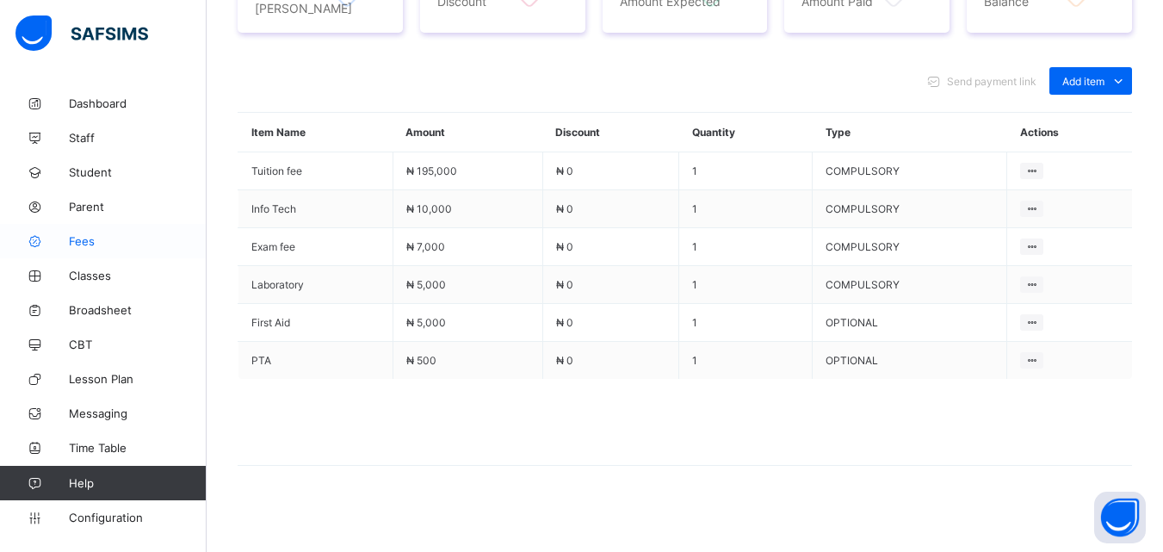
click at [80, 243] on span "Fees" at bounding box center [138, 241] width 138 height 14
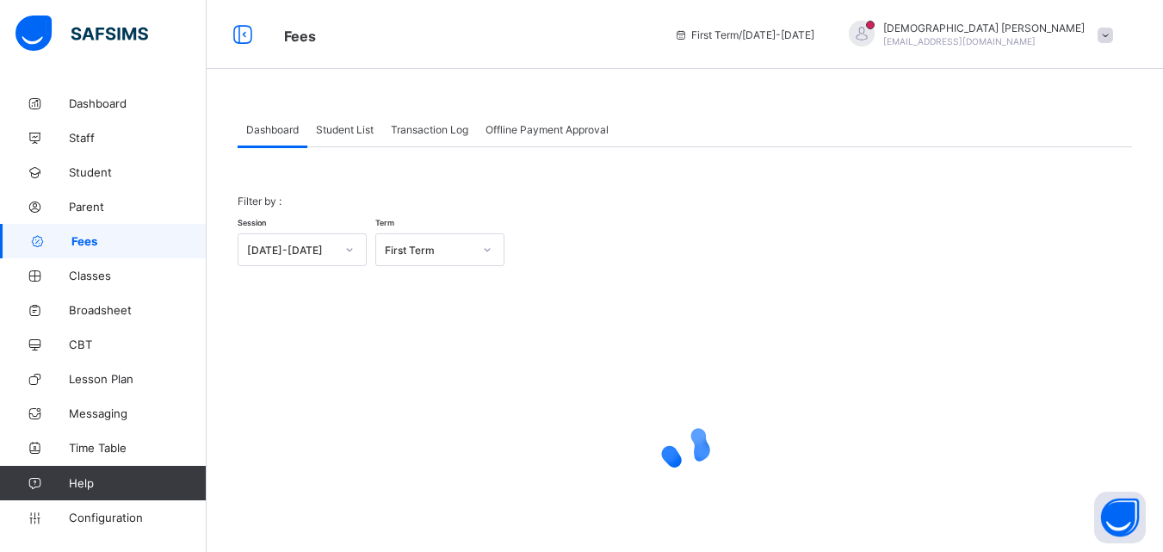
click at [342, 120] on div "Student List" at bounding box center [344, 129] width 75 height 34
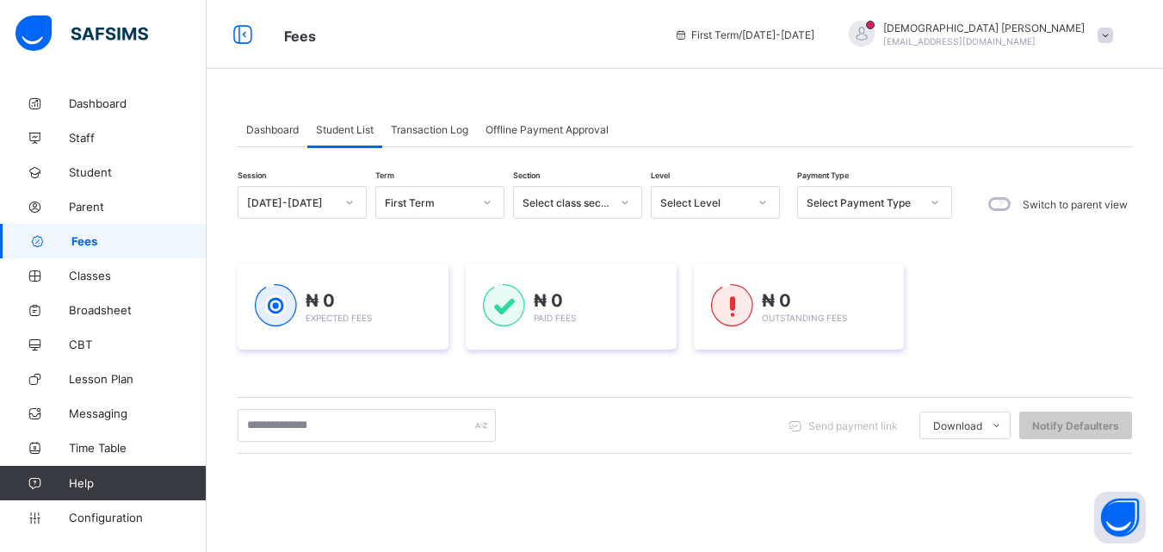
click at [762, 211] on div at bounding box center [762, 203] width 29 height 28
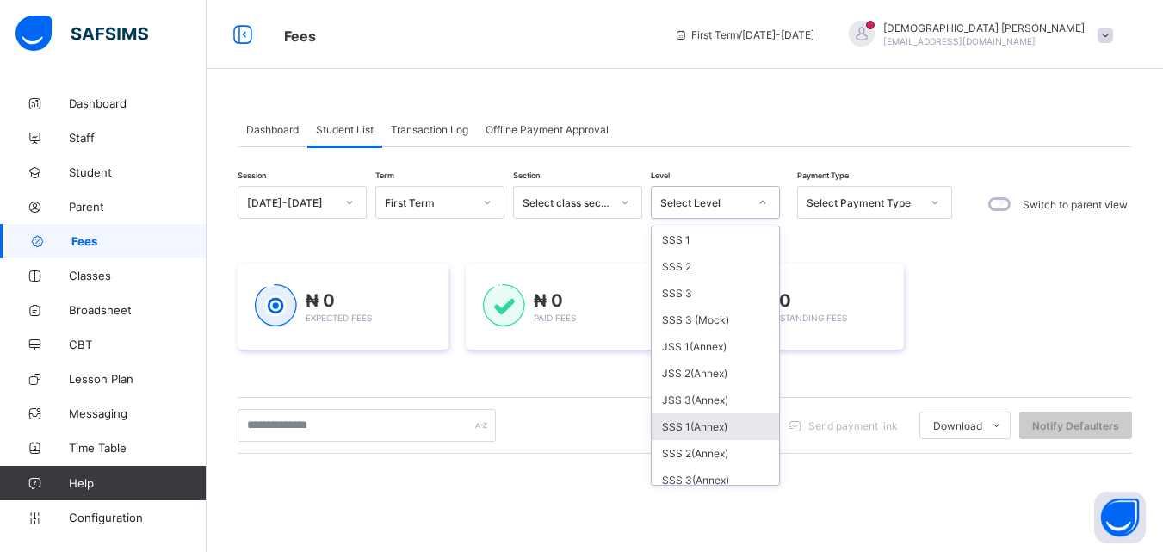
scroll to position [379, 0]
click at [697, 421] on div "SSS 2(Annex)" at bounding box center [715, 421] width 127 height 27
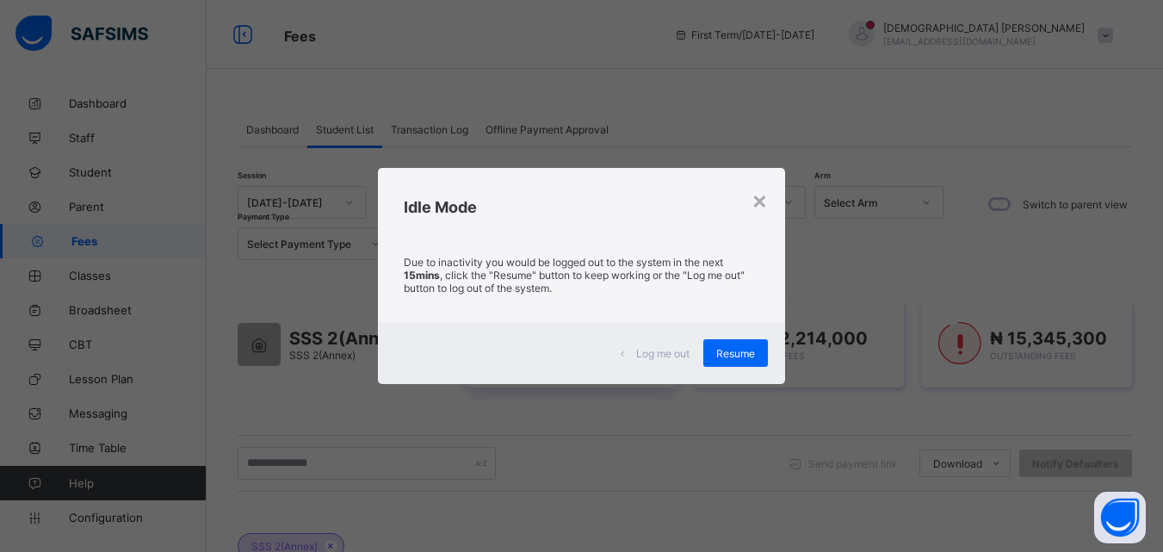
drag, startPoint x: 732, startPoint y: 355, endPoint x: 663, endPoint y: 341, distance: 71.2
click at [732, 355] on span "Resume" at bounding box center [735, 353] width 39 height 13
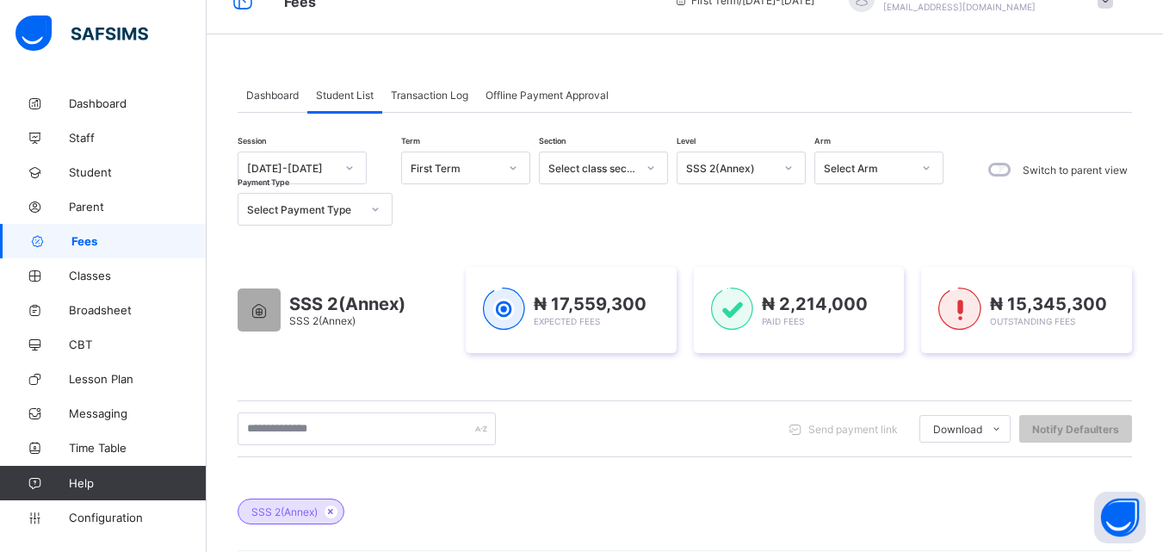
scroll to position [0, 0]
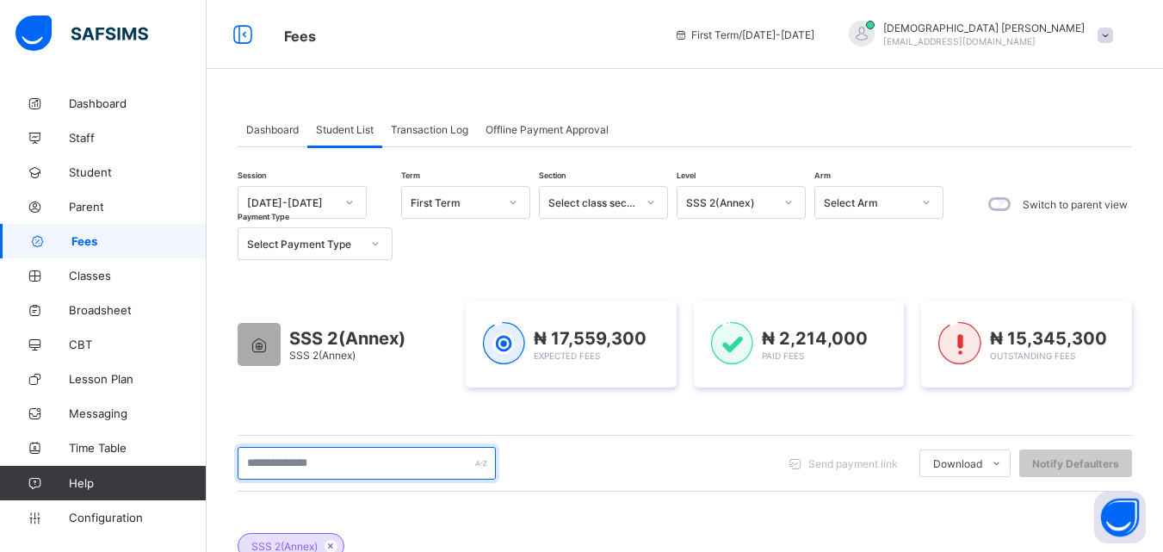
click at [331, 465] on input "text" at bounding box center [367, 463] width 258 height 33
type input "*****"
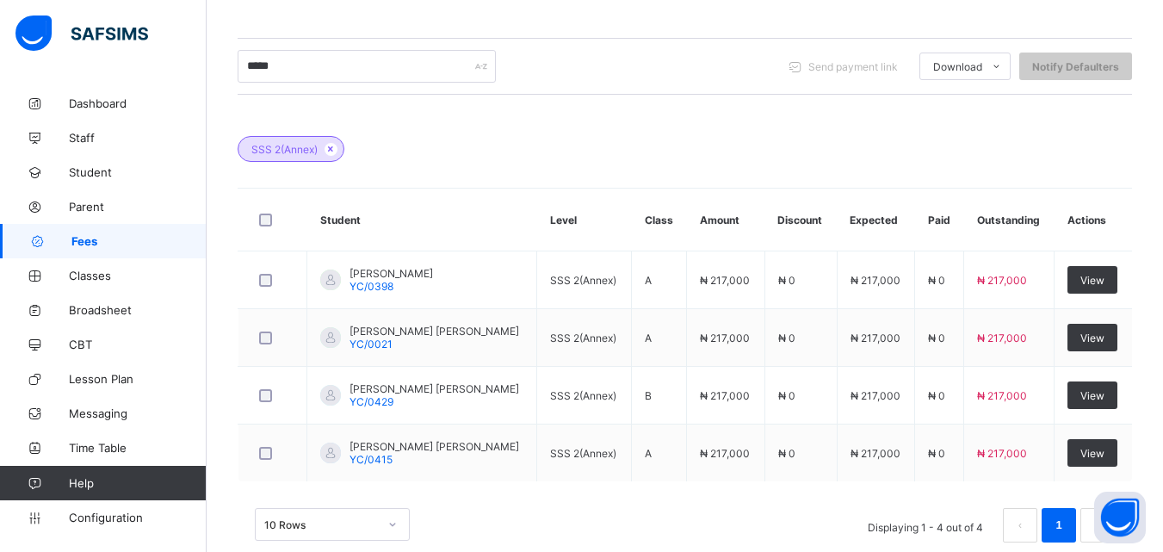
scroll to position [413, 0]
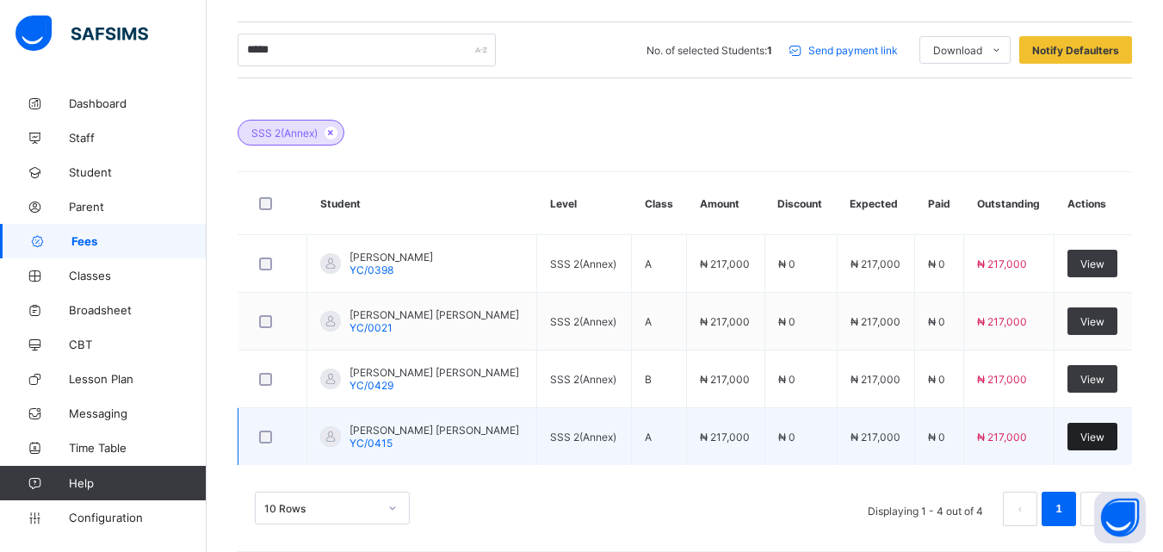
click at [1104, 436] on span "View" at bounding box center [1092, 436] width 24 height 13
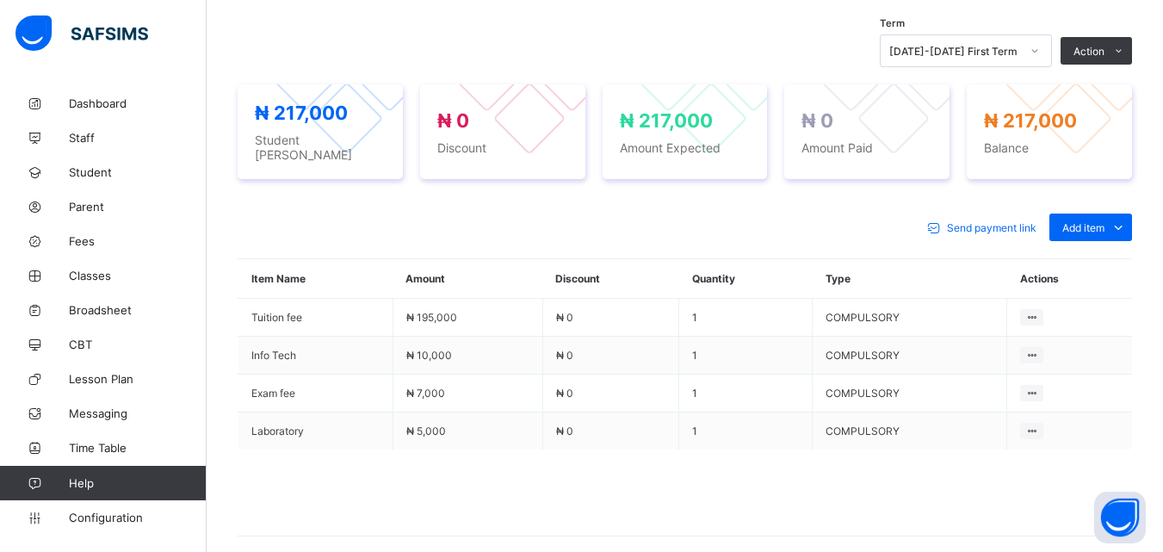
scroll to position [620, 0]
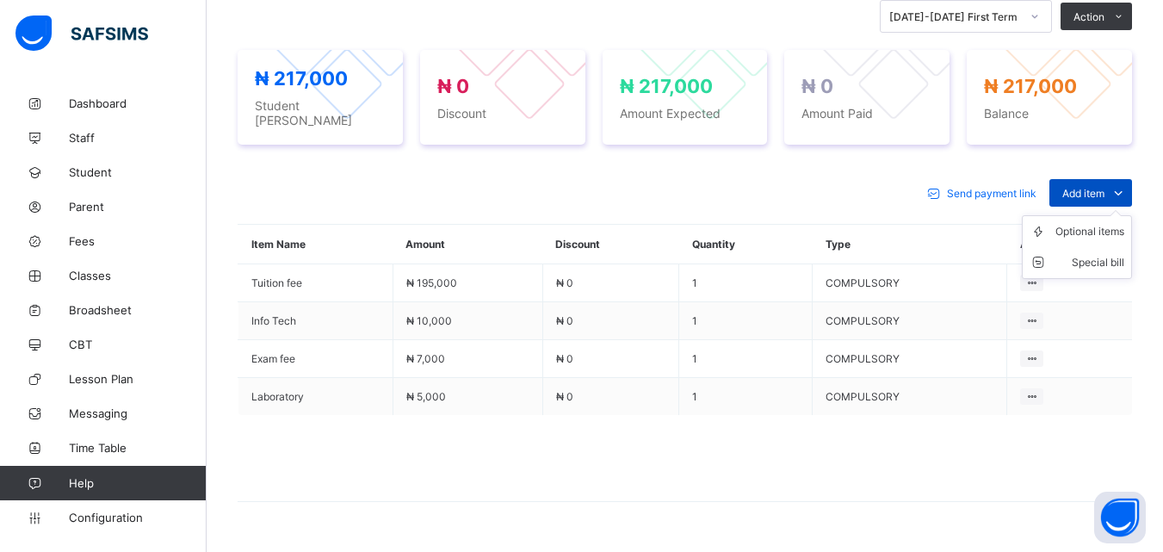
click at [1128, 186] on icon at bounding box center [1118, 192] width 19 height 17
click at [1128, 184] on icon at bounding box center [1118, 192] width 19 height 17
click at [1099, 225] on div "Optional items" at bounding box center [1089, 231] width 69 height 17
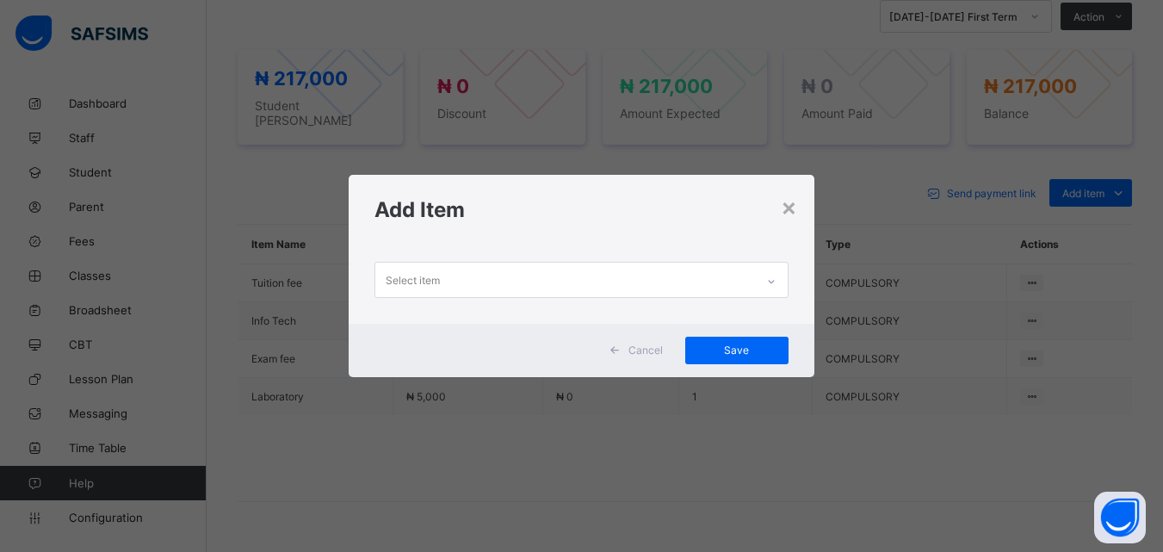
click at [774, 279] on icon at bounding box center [771, 281] width 10 height 17
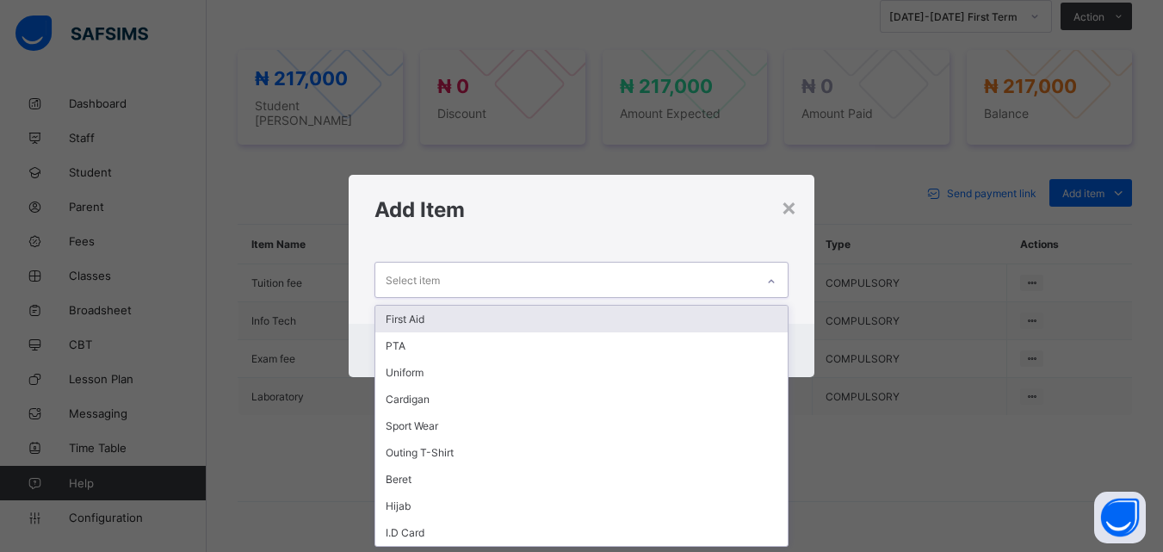
click at [407, 319] on div "First Aid" at bounding box center [580, 319] width 411 height 27
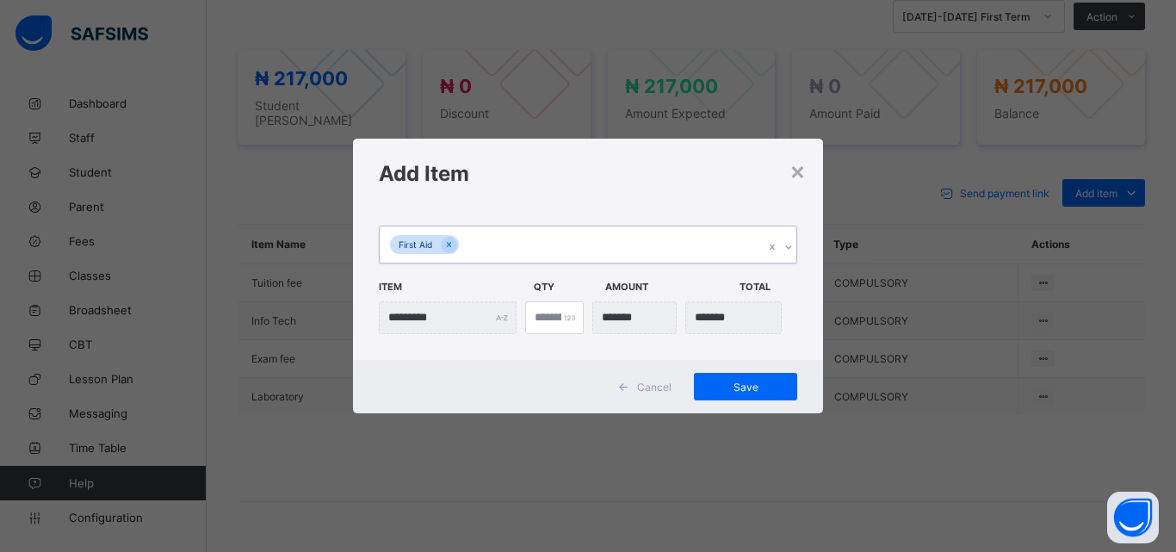
click at [784, 248] on icon at bounding box center [788, 246] width 10 height 17
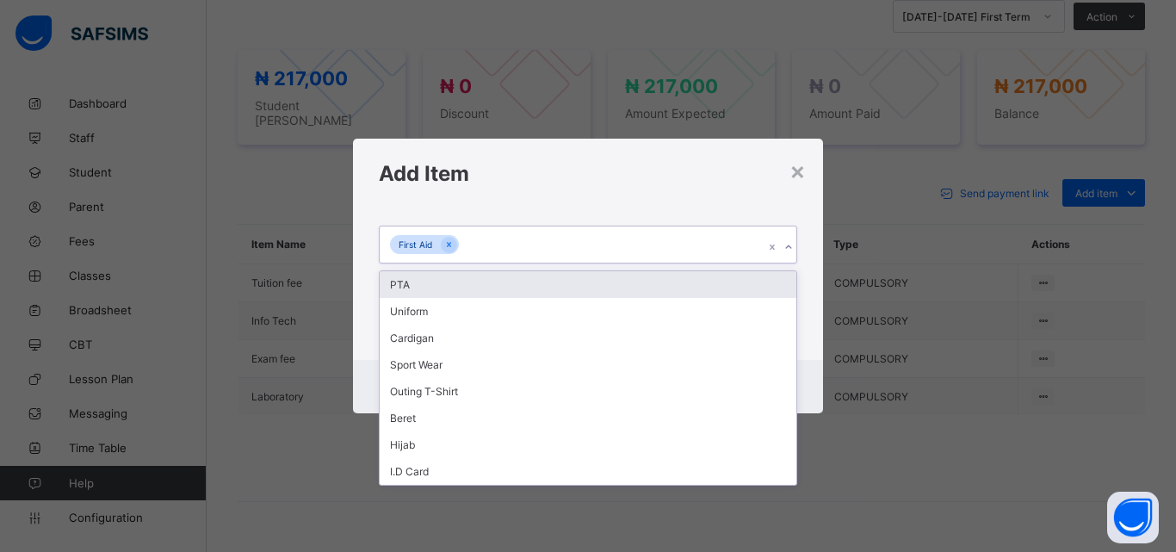
click at [405, 286] on div "PTA" at bounding box center [588, 284] width 417 height 27
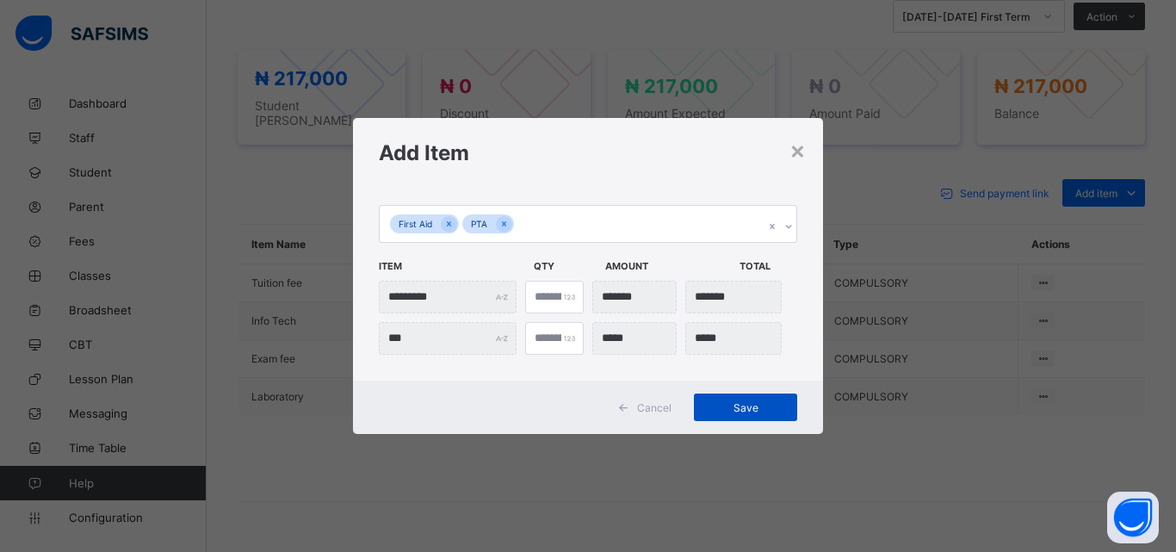
click at [745, 405] on span "Save" at bounding box center [745, 407] width 77 height 13
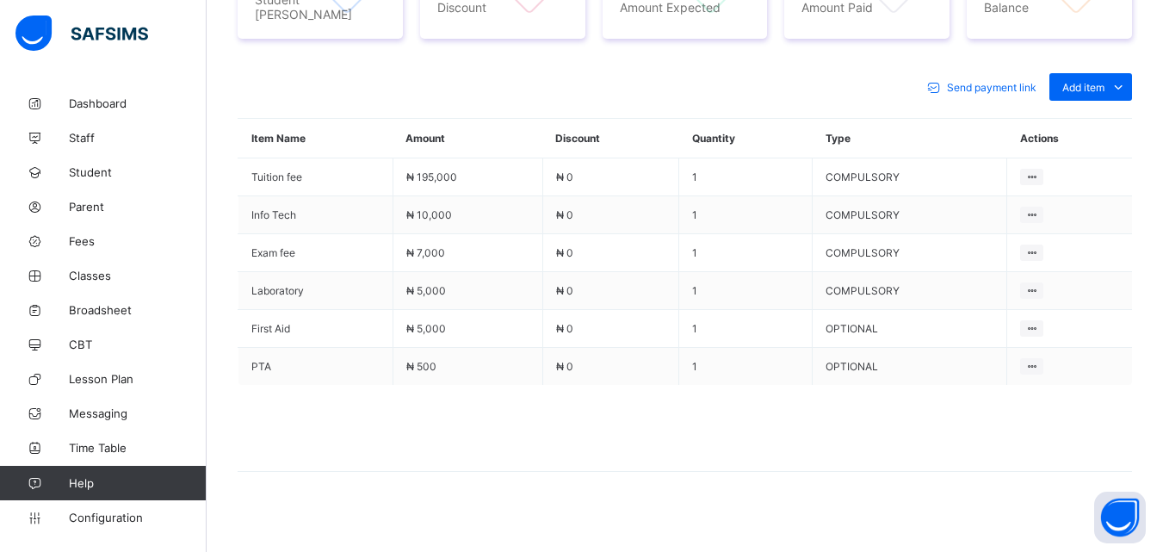
scroll to position [732, 0]
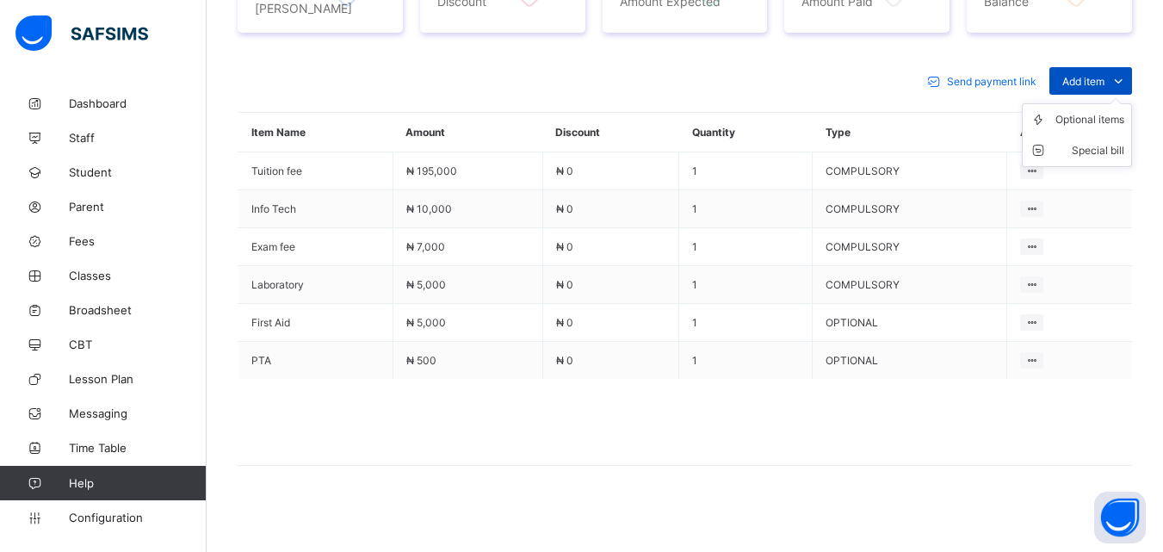
click at [1128, 77] on icon at bounding box center [1118, 80] width 19 height 17
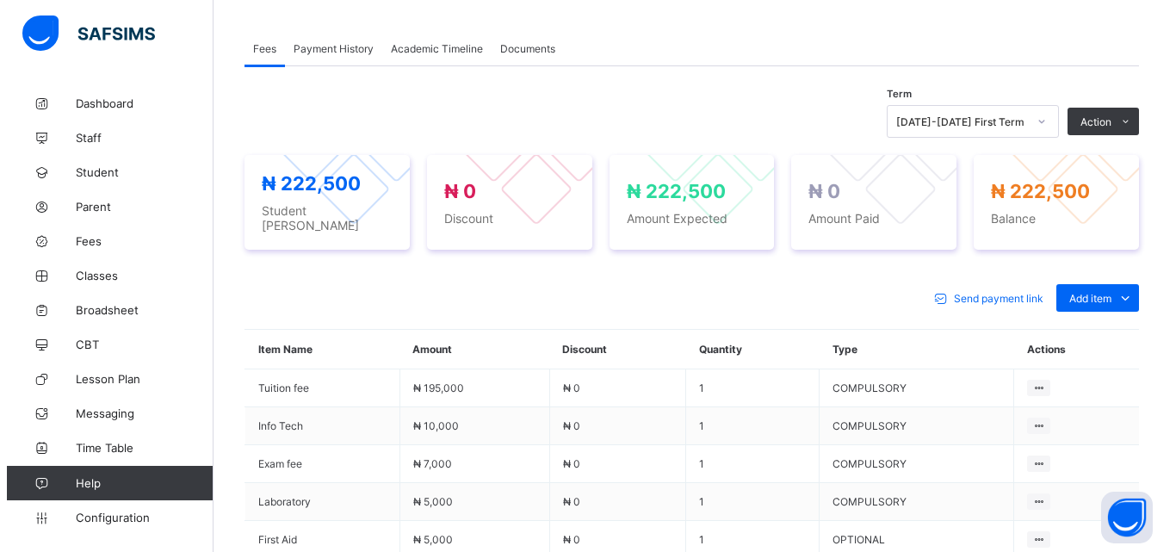
scroll to position [491, 0]
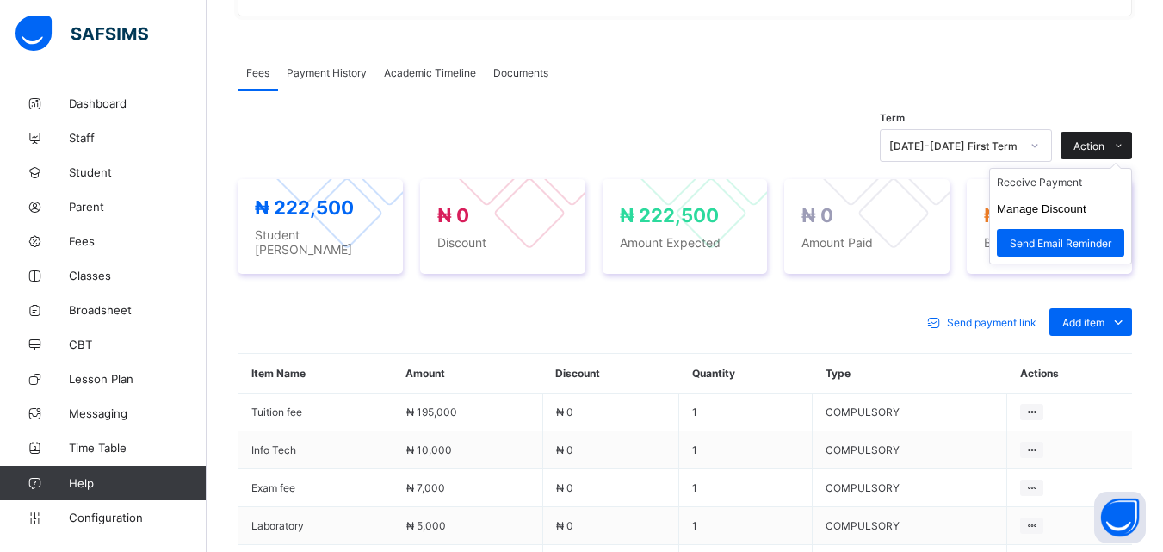
click at [1125, 147] on icon at bounding box center [1118, 145] width 13 height 11
click at [1055, 185] on li "Receive Payment" at bounding box center [1060, 182] width 141 height 27
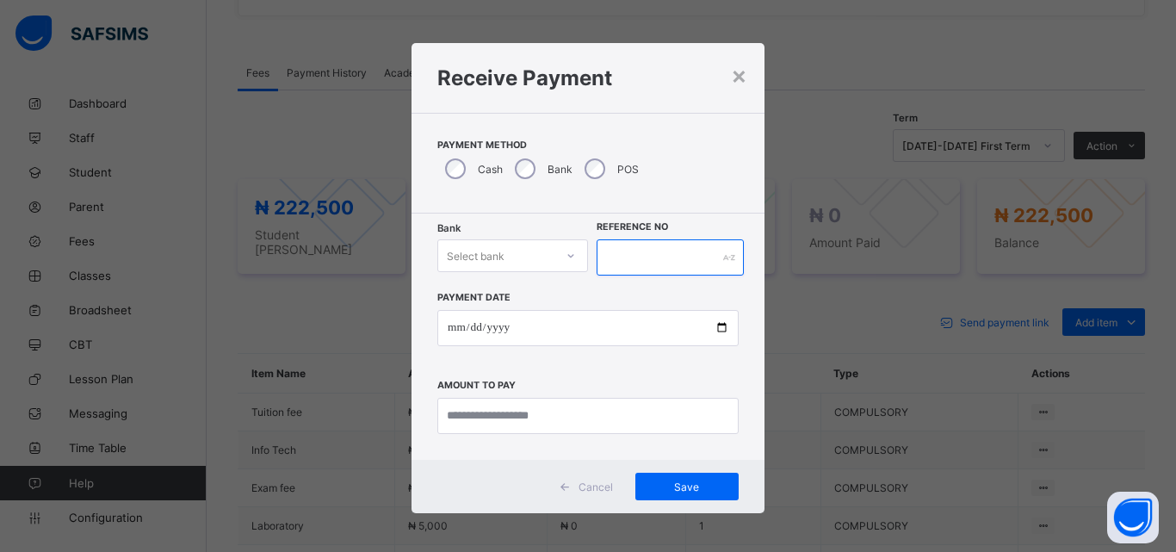
click at [631, 269] on input "text" at bounding box center [669, 257] width 147 height 36
type input "*****"
click at [566, 256] on icon at bounding box center [571, 255] width 10 height 17
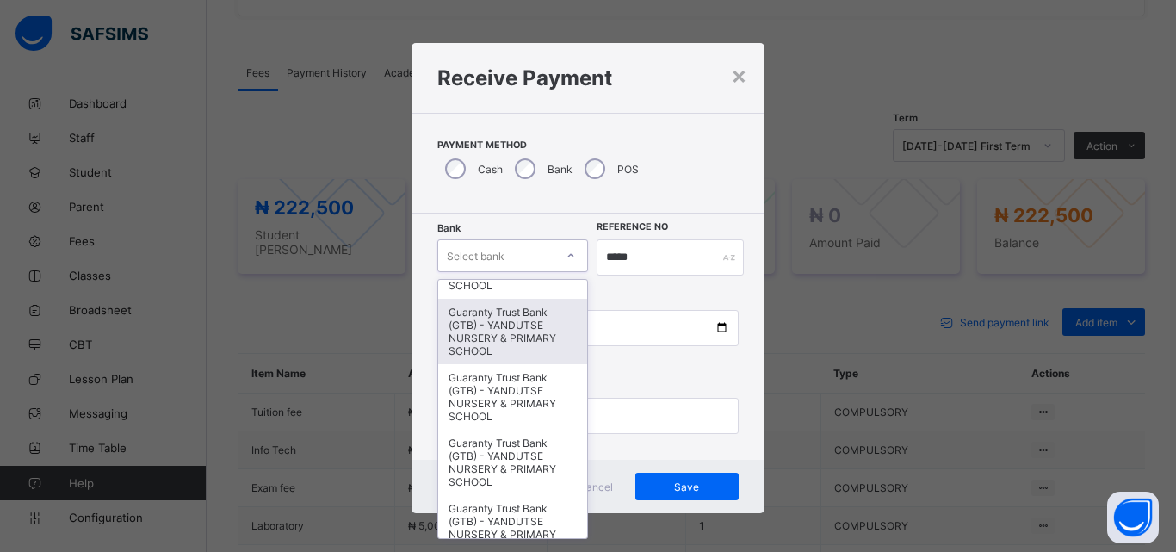
scroll to position [207, 0]
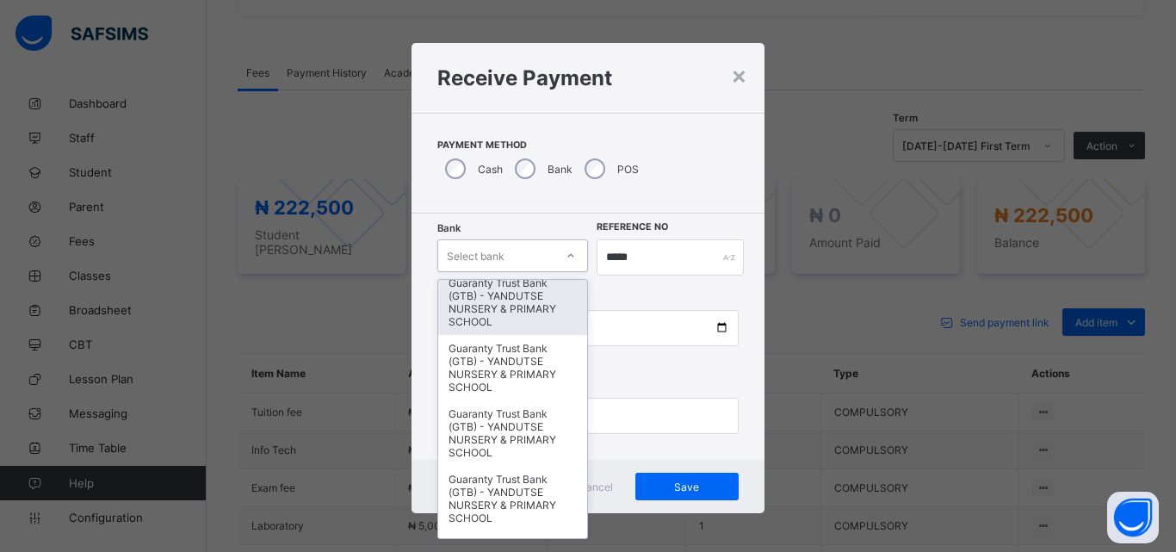
type input "*"
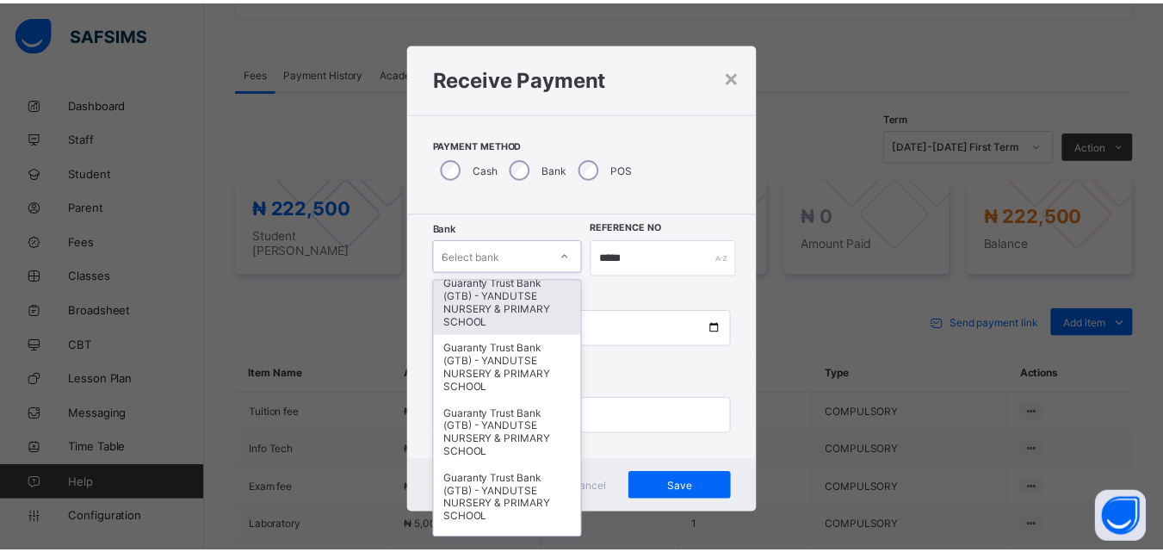
scroll to position [0, 0]
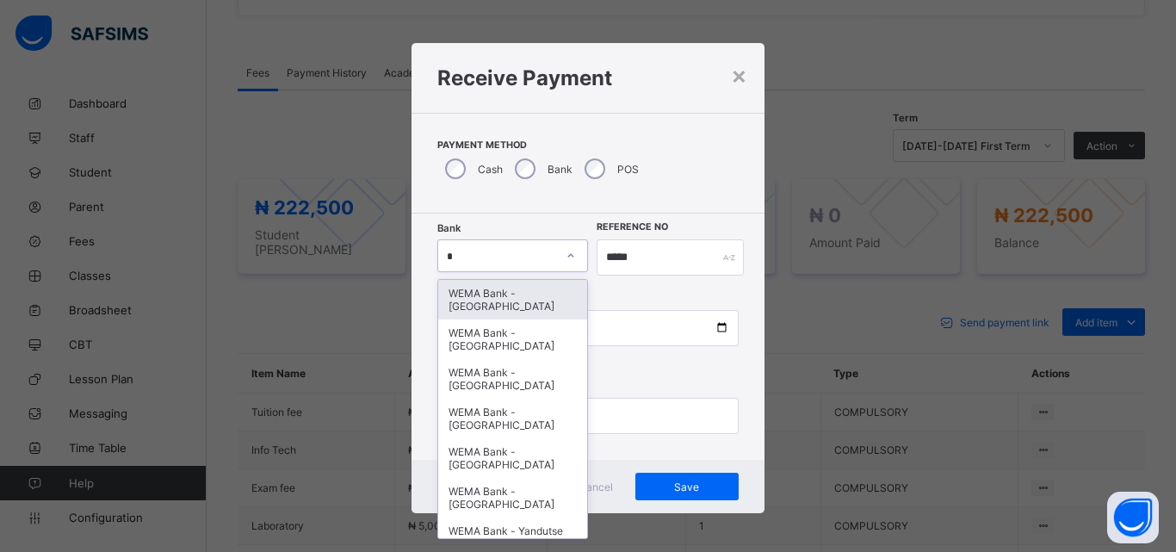
click at [475, 301] on div "WEMA Bank - YANDUTSE COLLEGE" at bounding box center [512, 300] width 149 height 40
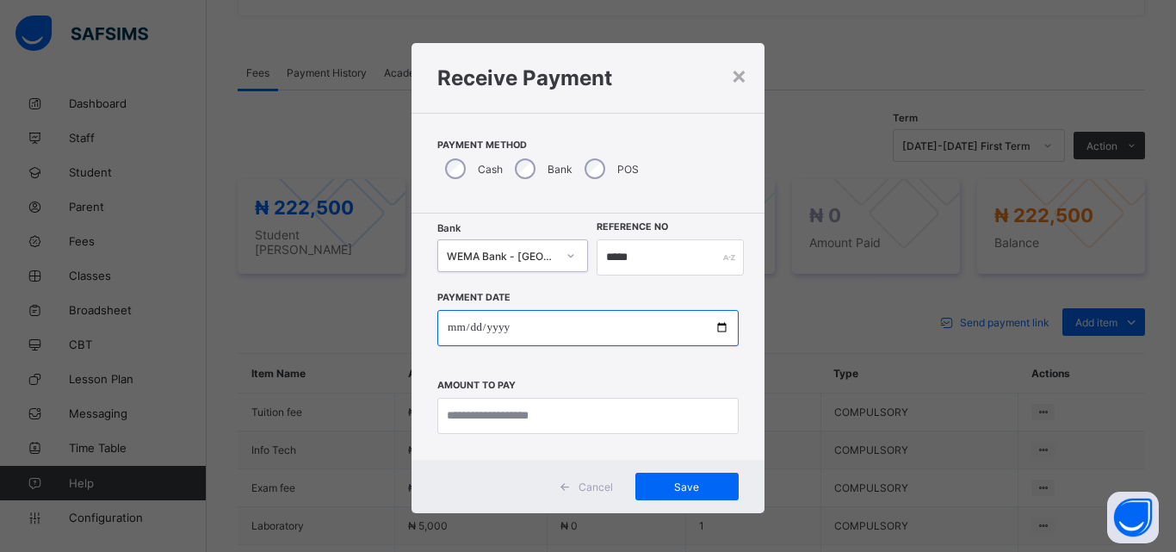
click at [717, 325] on input "date" at bounding box center [587, 328] width 301 height 36
type input "**********"
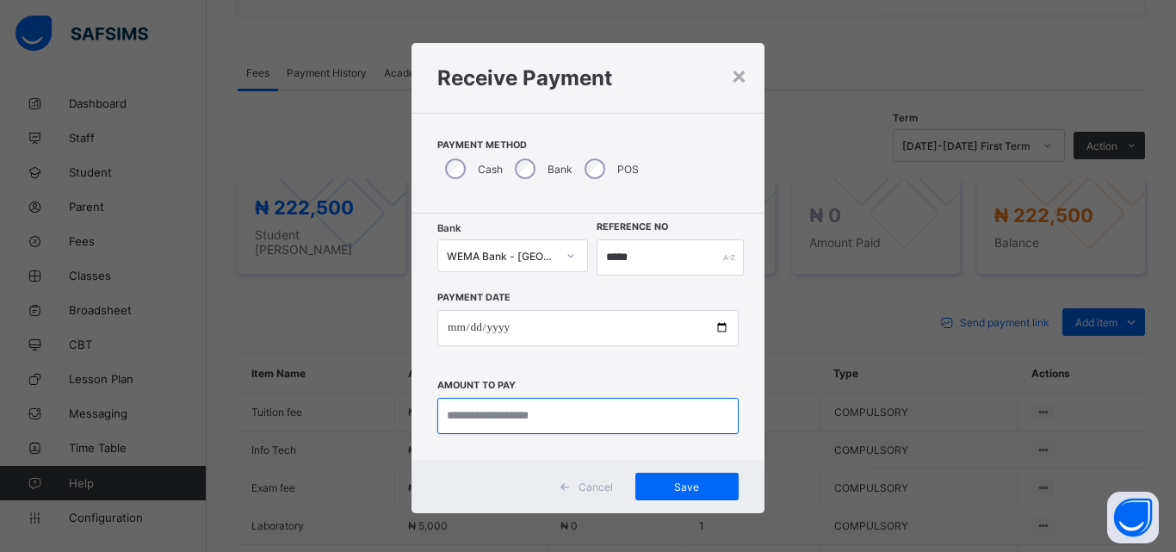
click at [490, 416] on input "currency" at bounding box center [587, 416] width 301 height 36
type input "*********"
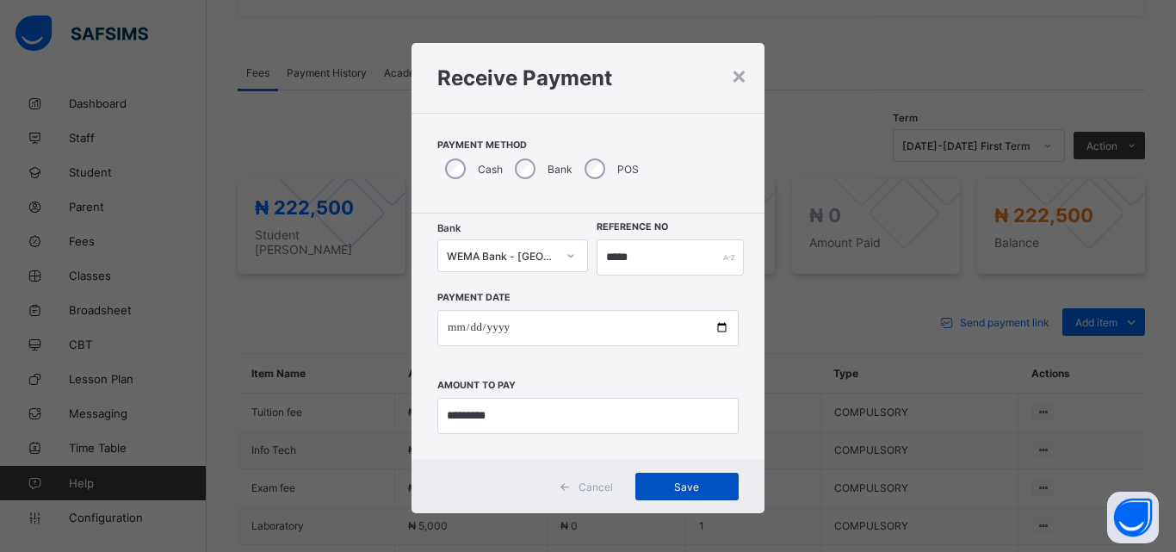
click at [678, 487] on span "Save" at bounding box center [686, 486] width 77 height 13
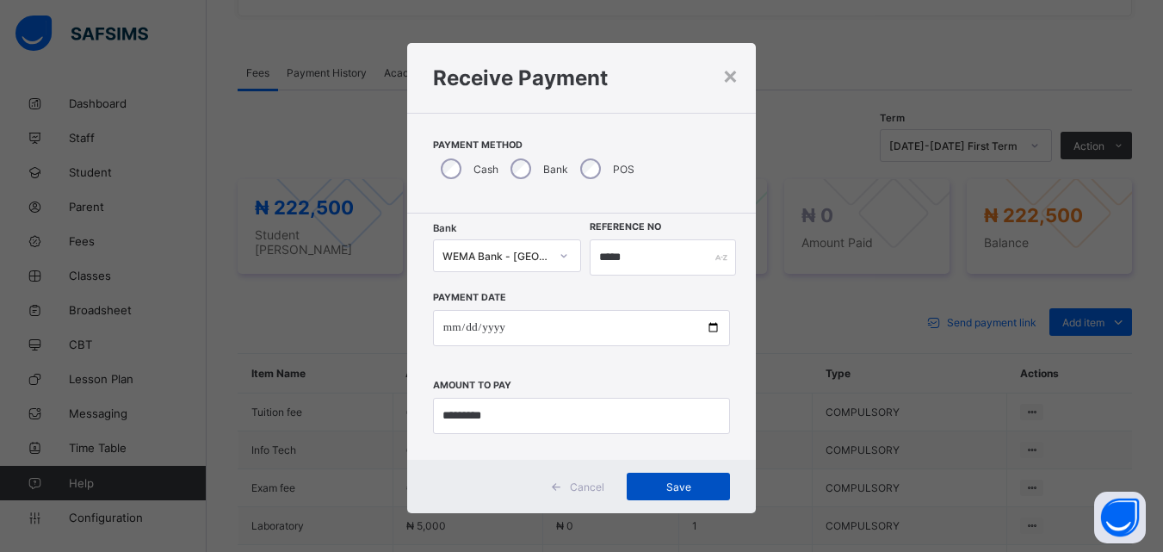
click at [675, 484] on span "Save" at bounding box center [678, 486] width 77 height 13
click at [658, 259] on input "*****" at bounding box center [662, 257] width 145 height 36
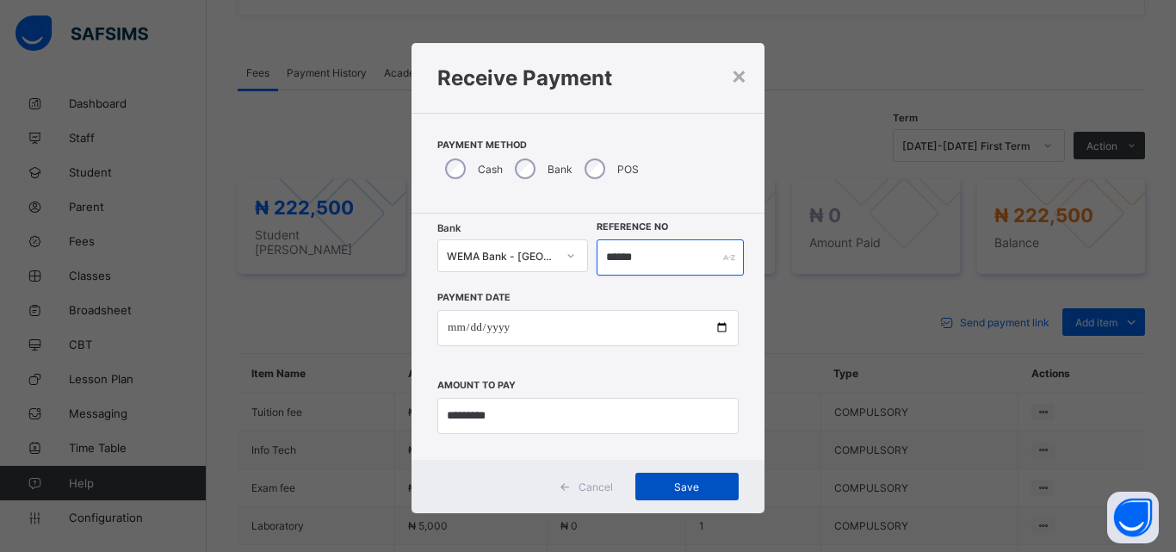
type input "******"
click at [685, 486] on span "Save" at bounding box center [686, 486] width 77 height 13
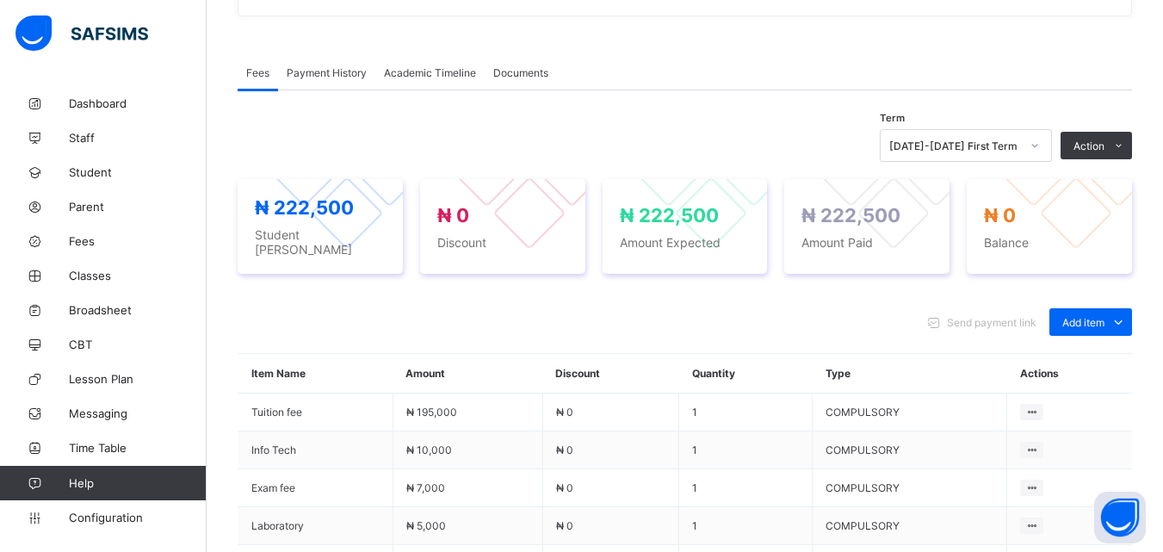
scroll to position [456, 0]
